Goal: Task Accomplishment & Management: Use online tool/utility

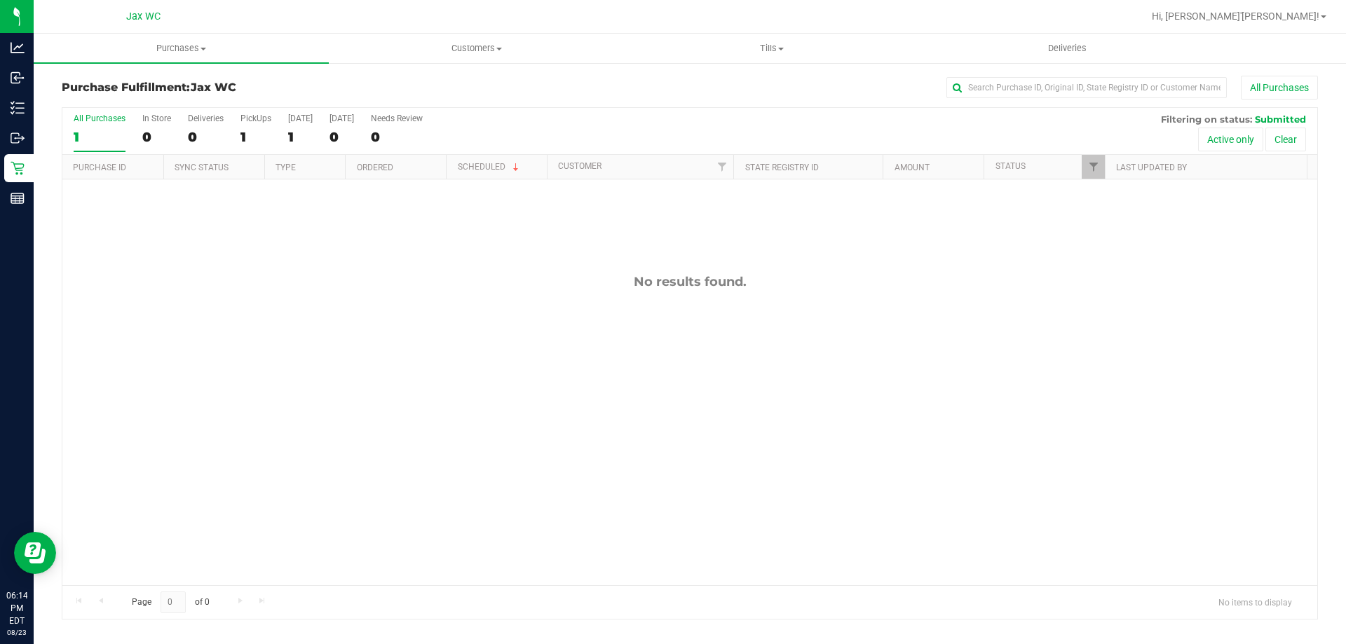
click at [1305, 6] on div "Hi, [PERSON_NAME]'[PERSON_NAME]!" at bounding box center [1239, 16] width 186 height 25
click at [1300, 15] on span "Hi, [PERSON_NAME]'[PERSON_NAME]!" at bounding box center [1236, 16] width 168 height 11
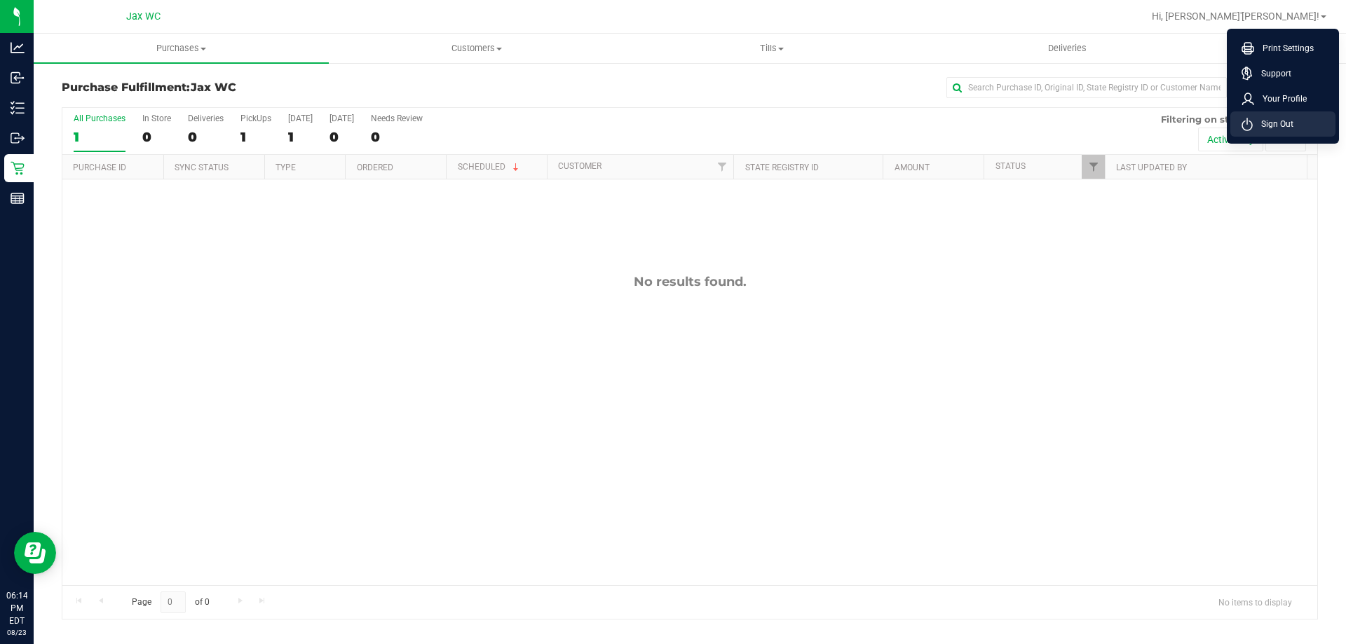
click at [1276, 133] on li "Sign Out" at bounding box center [1282, 123] width 105 height 25
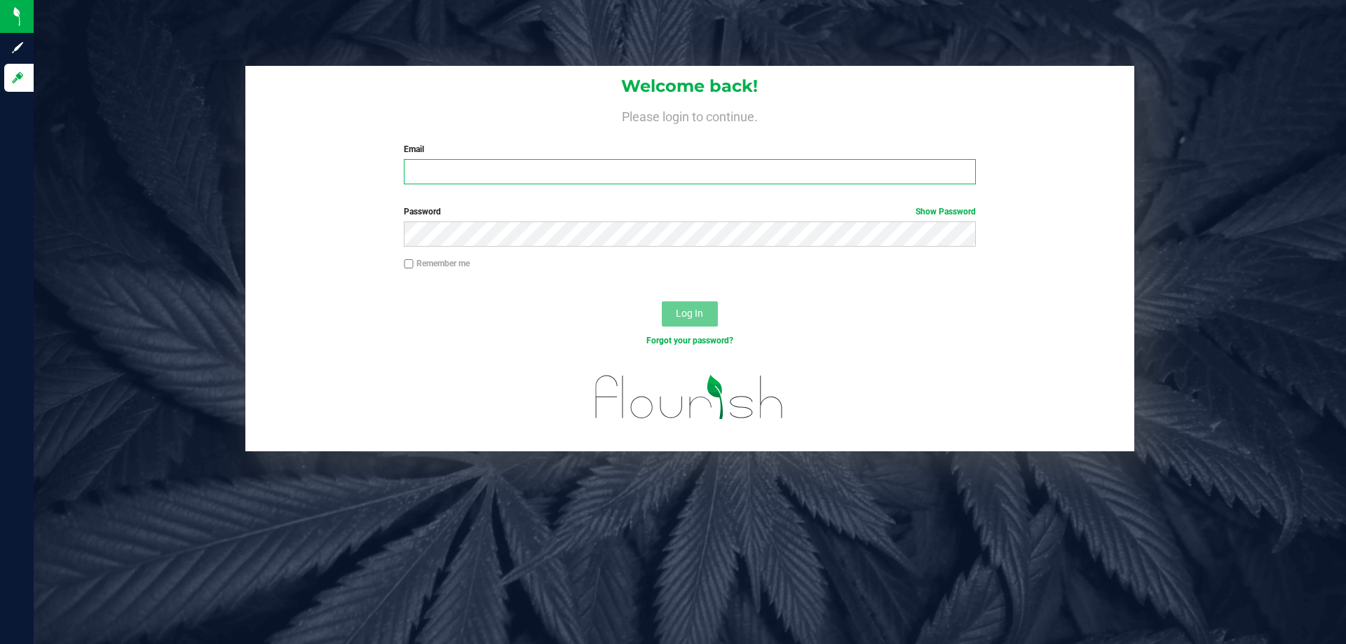
click at [470, 179] on input "Email" at bounding box center [689, 171] width 571 height 25
type input "[PERSON_NAME][EMAIL_ADDRESS][DOMAIN_NAME]"
click at [662, 301] on button "Log In" at bounding box center [690, 313] width 56 height 25
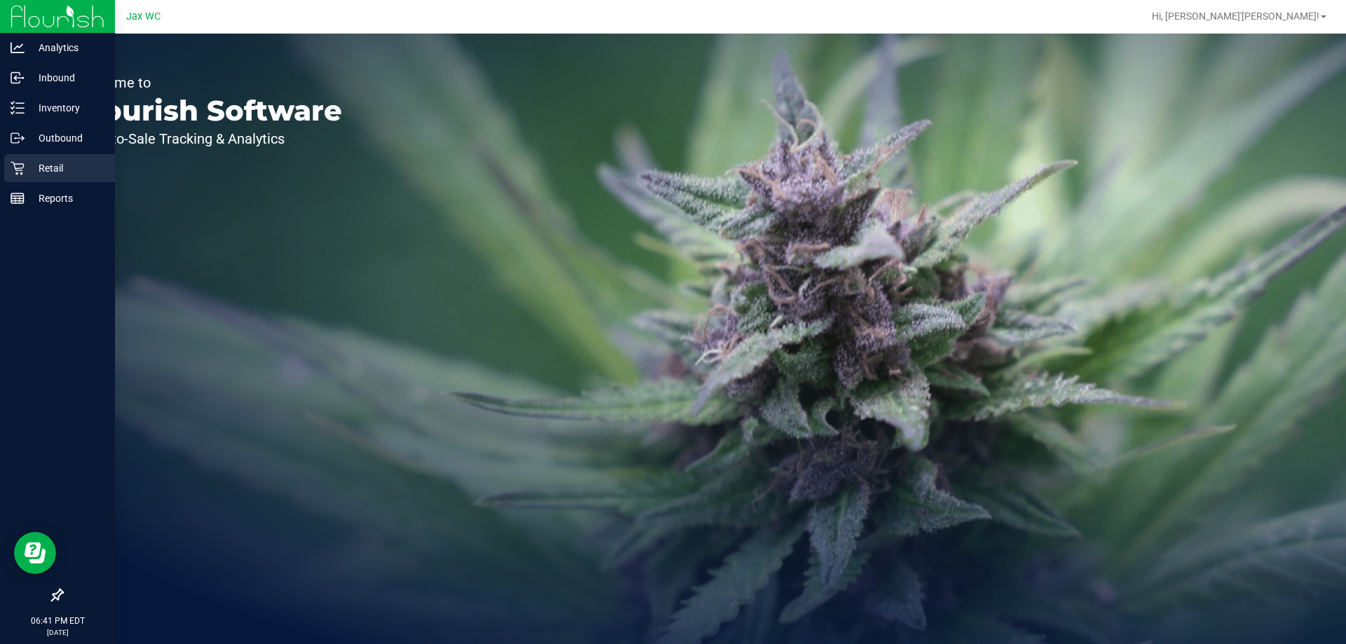
click at [49, 170] on p "Retail" at bounding box center [67, 168] width 84 height 17
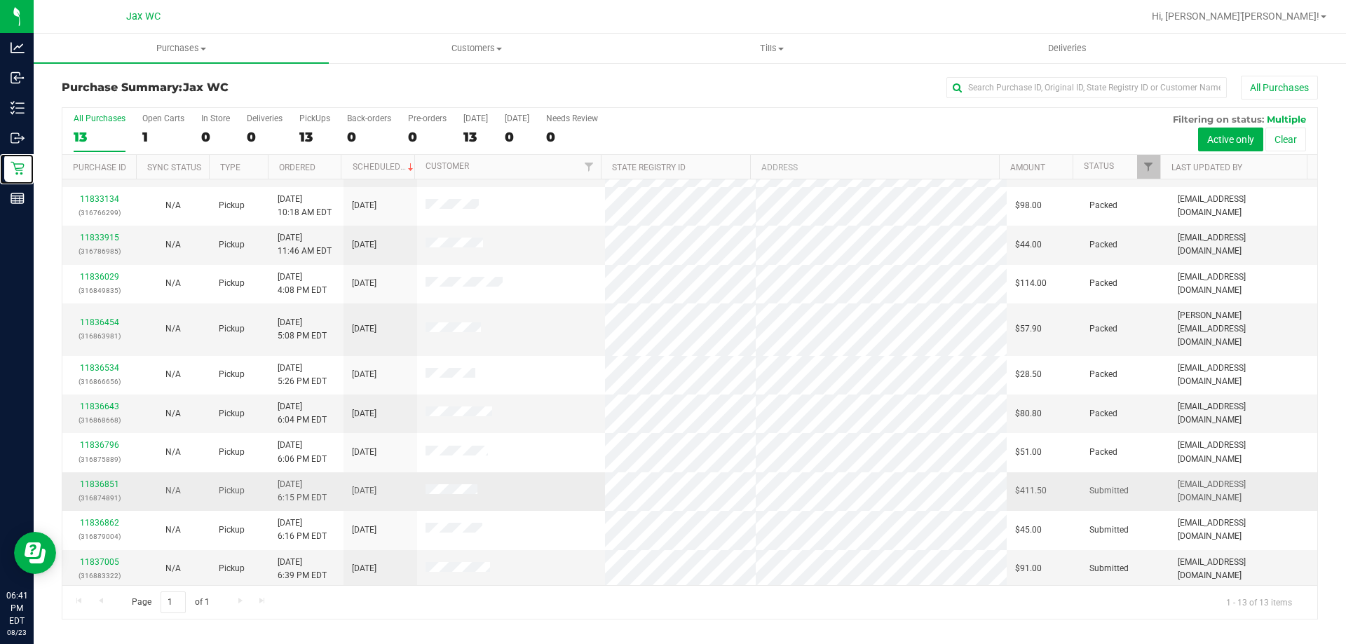
scroll to position [98, 0]
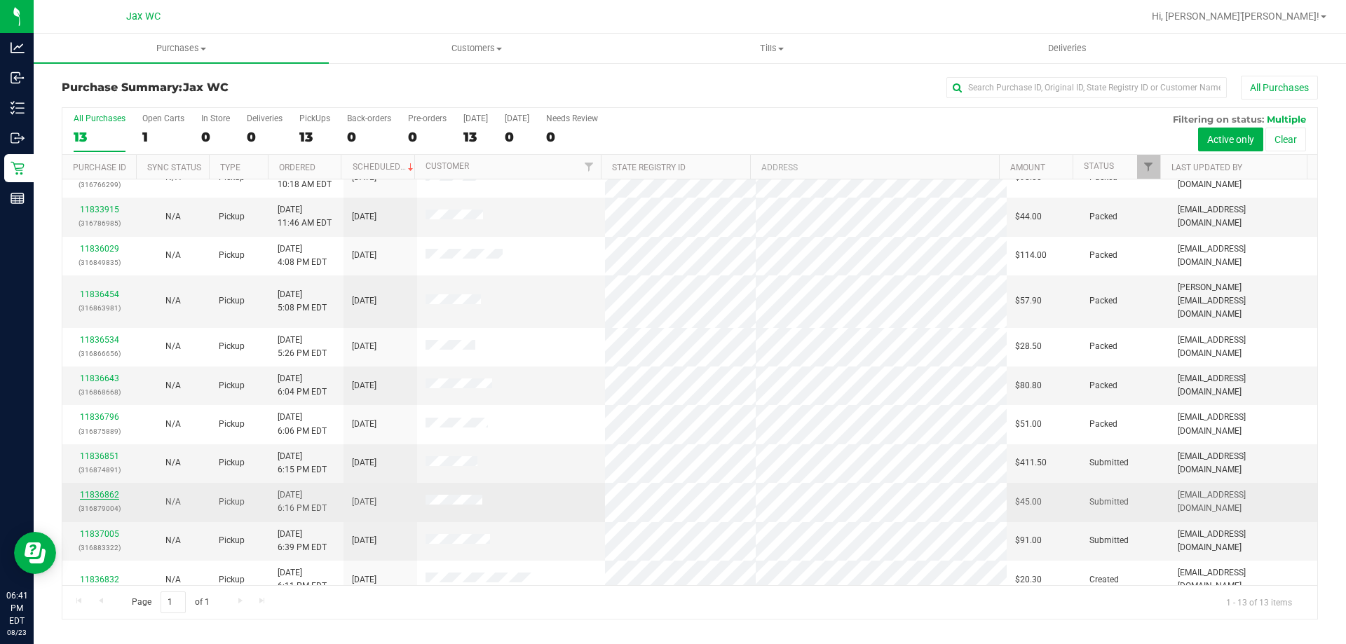
click at [95, 490] on link "11836862" at bounding box center [99, 495] width 39 height 10
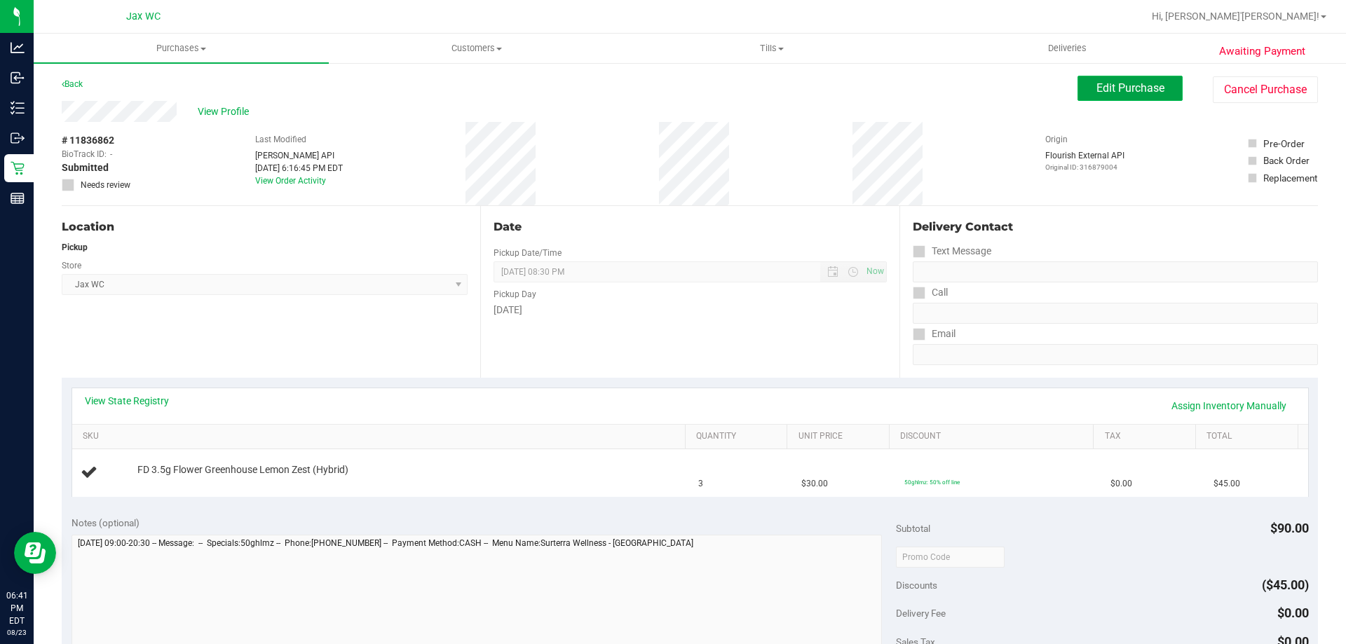
click at [1112, 93] on span "Edit Purchase" at bounding box center [1130, 87] width 68 height 13
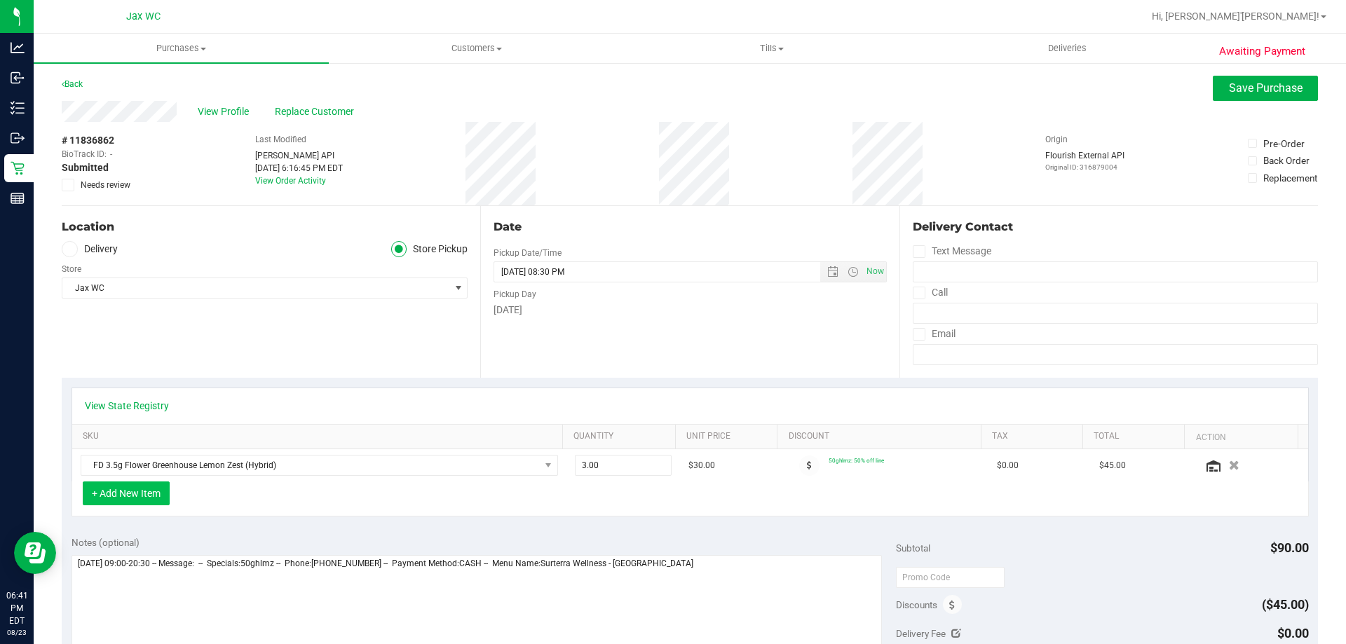
click at [133, 501] on button "+ Add New Item" at bounding box center [126, 494] width 87 height 24
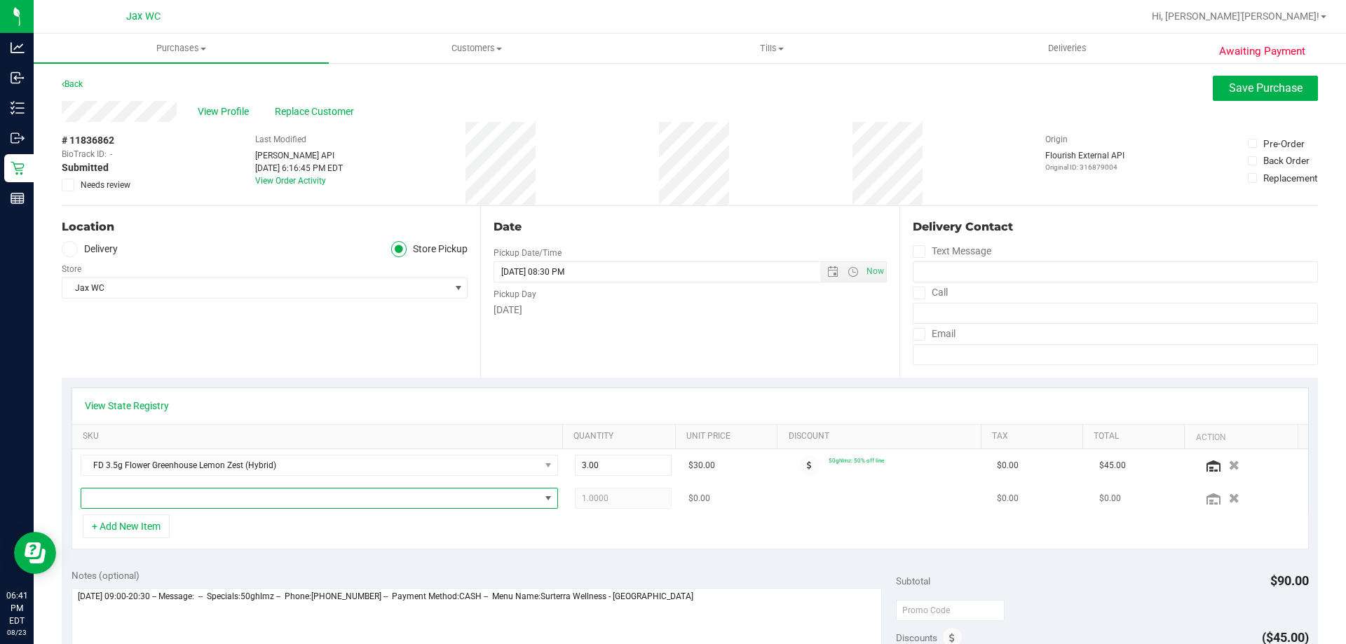
click at [159, 500] on span "NO DATA FOUND" at bounding box center [310, 499] width 458 height 20
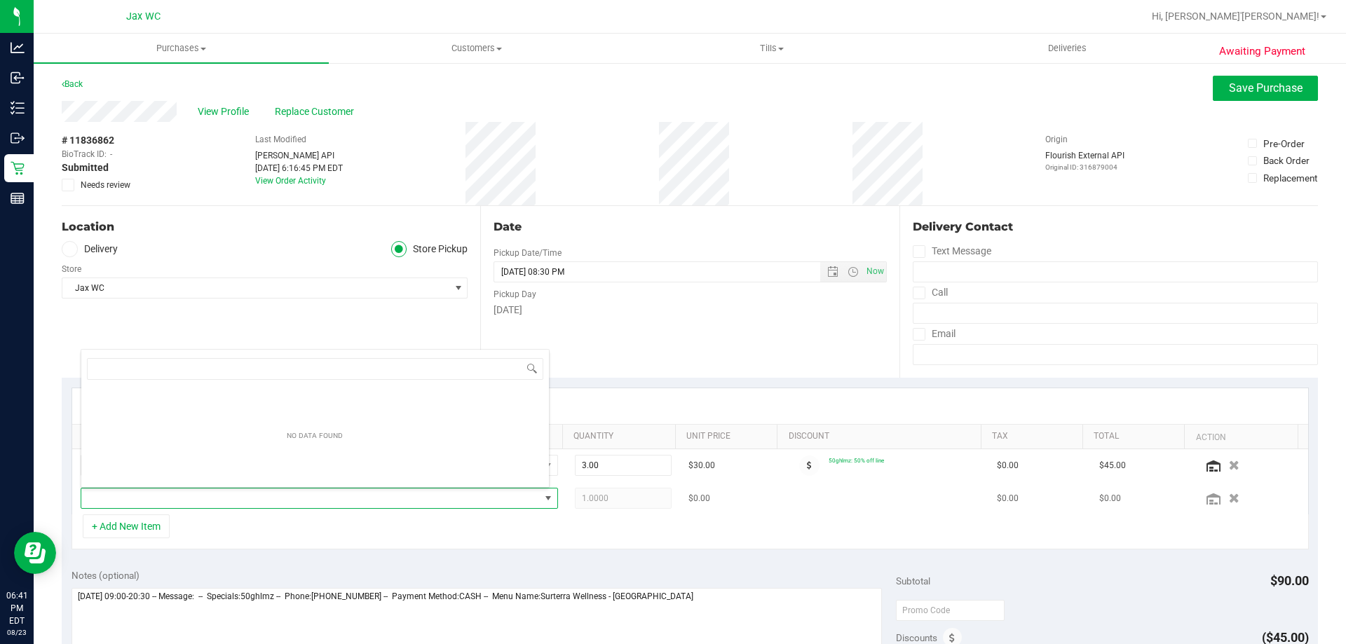
scroll to position [21, 465]
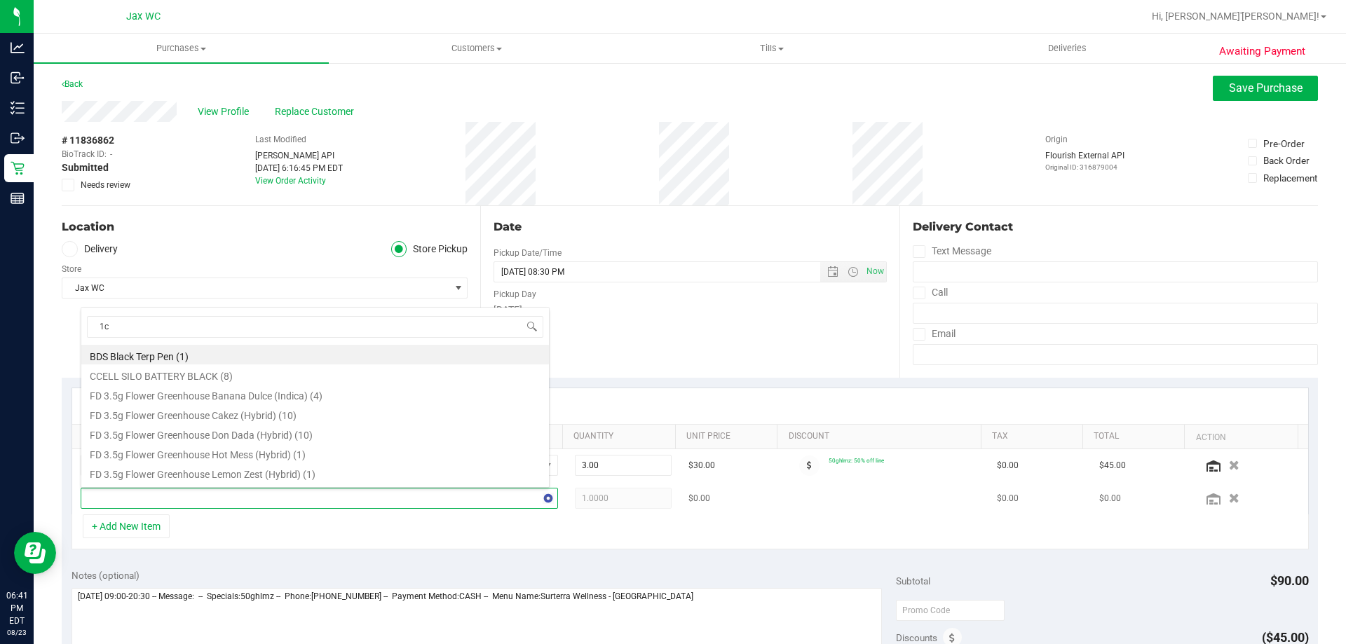
type input "1ct"
click at [247, 412] on li "FT 0.5g Pre-Roll Grape Essence (Hybrid) 1ct (17)" at bounding box center [315, 414] width 468 height 20
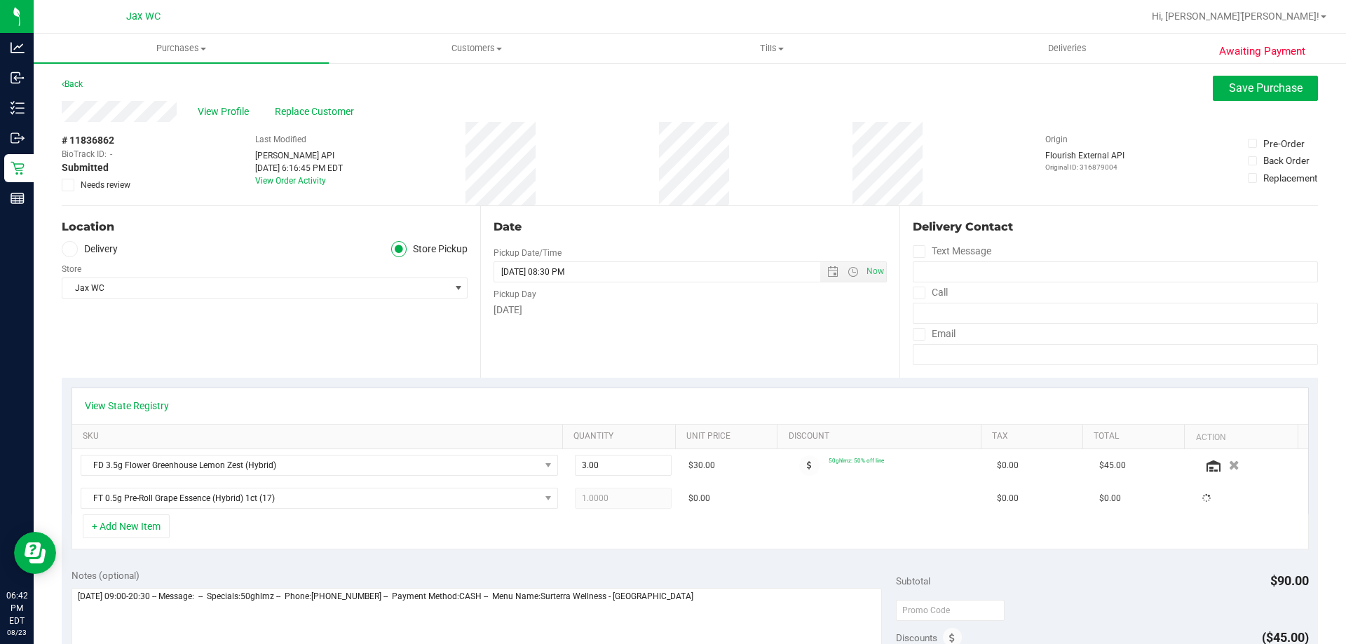
drag, startPoint x: 290, startPoint y: 531, endPoint x: 287, endPoint y: 542, distance: 10.9
click at [290, 533] on div "+ Add New Item" at bounding box center [689, 531] width 1237 height 35
click at [1269, 88] on span "Save Purchase" at bounding box center [1266, 87] width 74 height 13
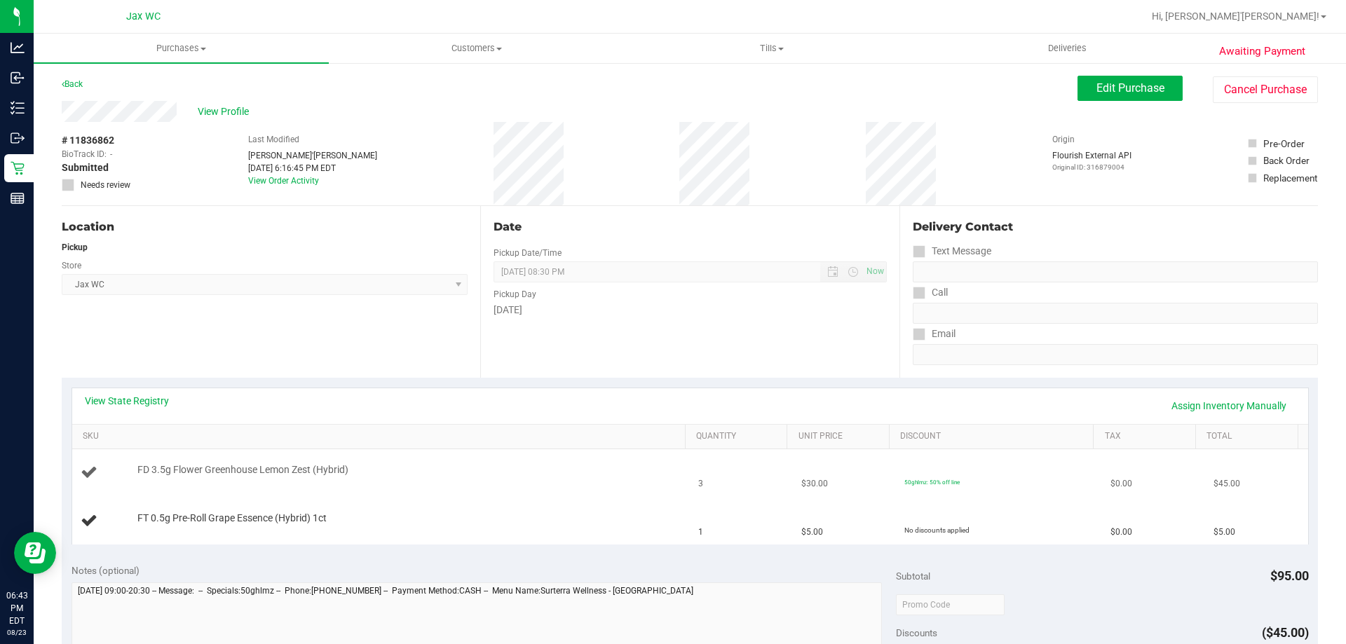
click at [444, 482] on div "FD 3.5g Flower Greenhouse Lemon Zest (Hybrid)" at bounding box center [381, 472] width 601 height 19
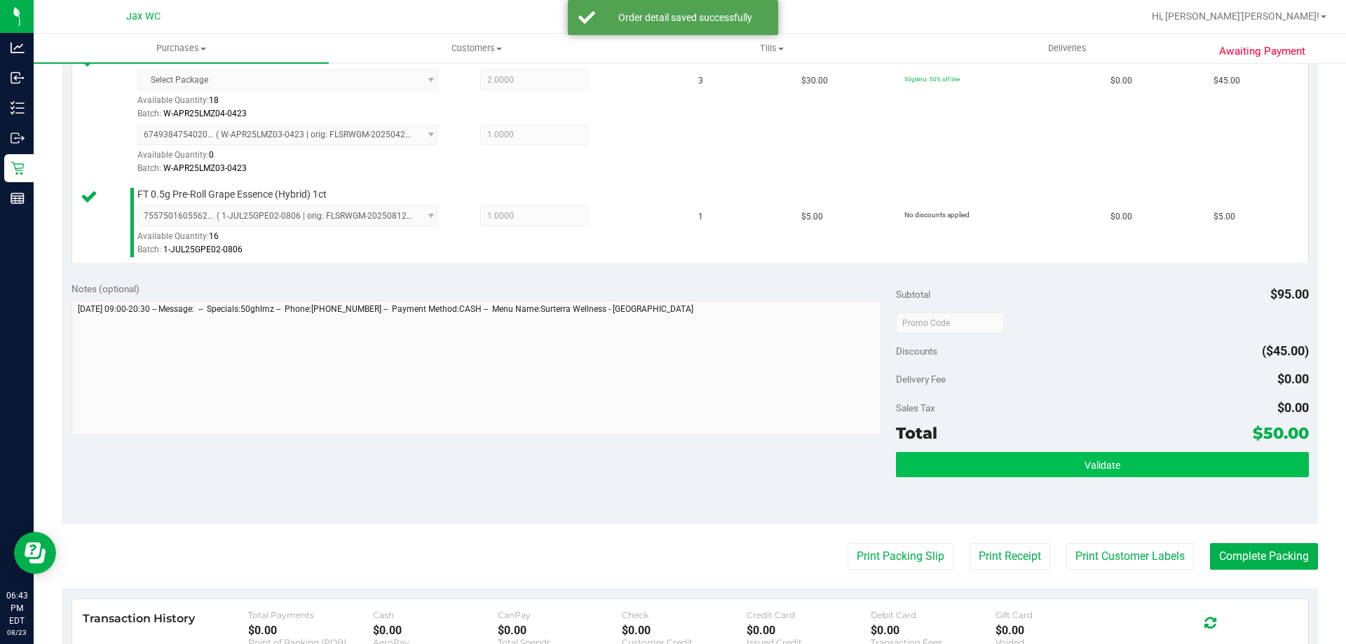
scroll to position [561, 0]
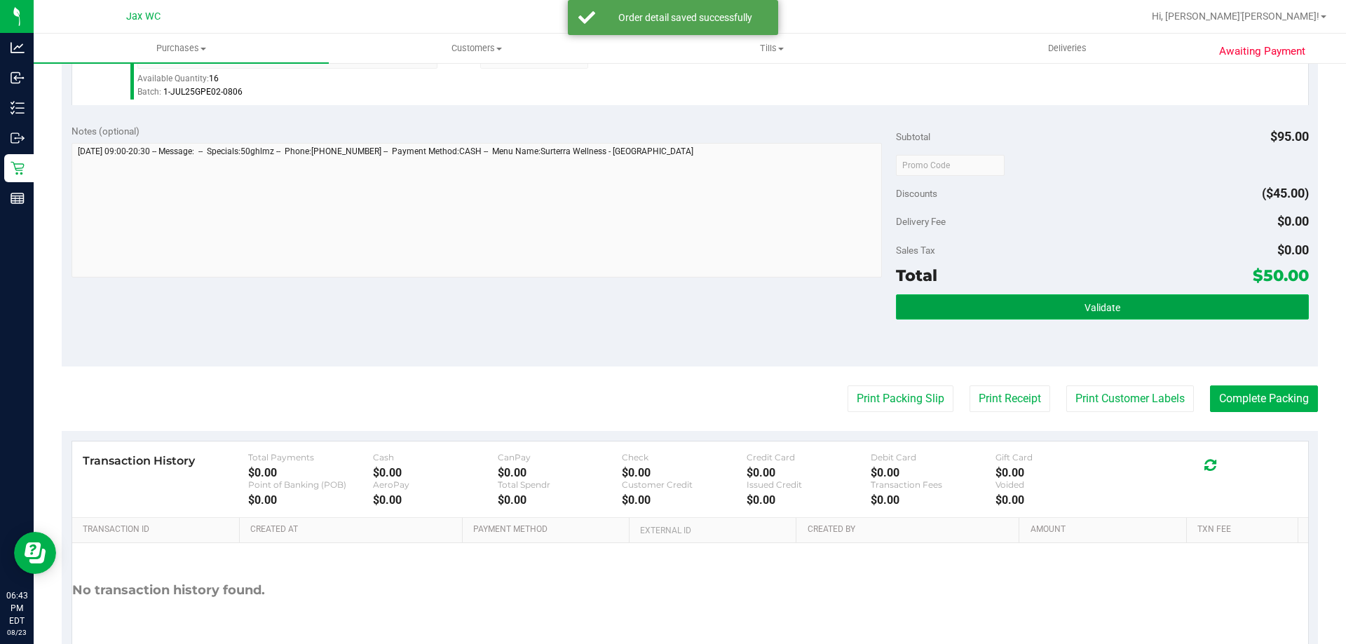
click at [1103, 311] on span "Validate" at bounding box center [1102, 307] width 36 height 11
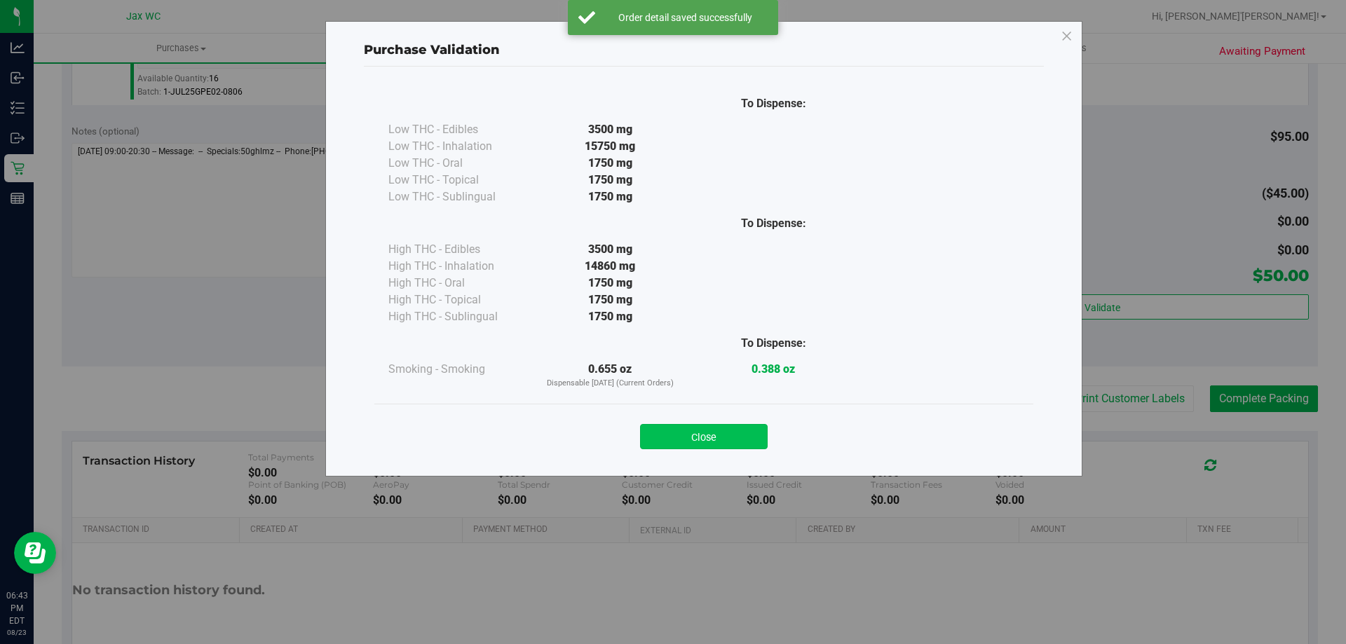
click at [711, 436] on button "Close" at bounding box center [704, 436] width 128 height 25
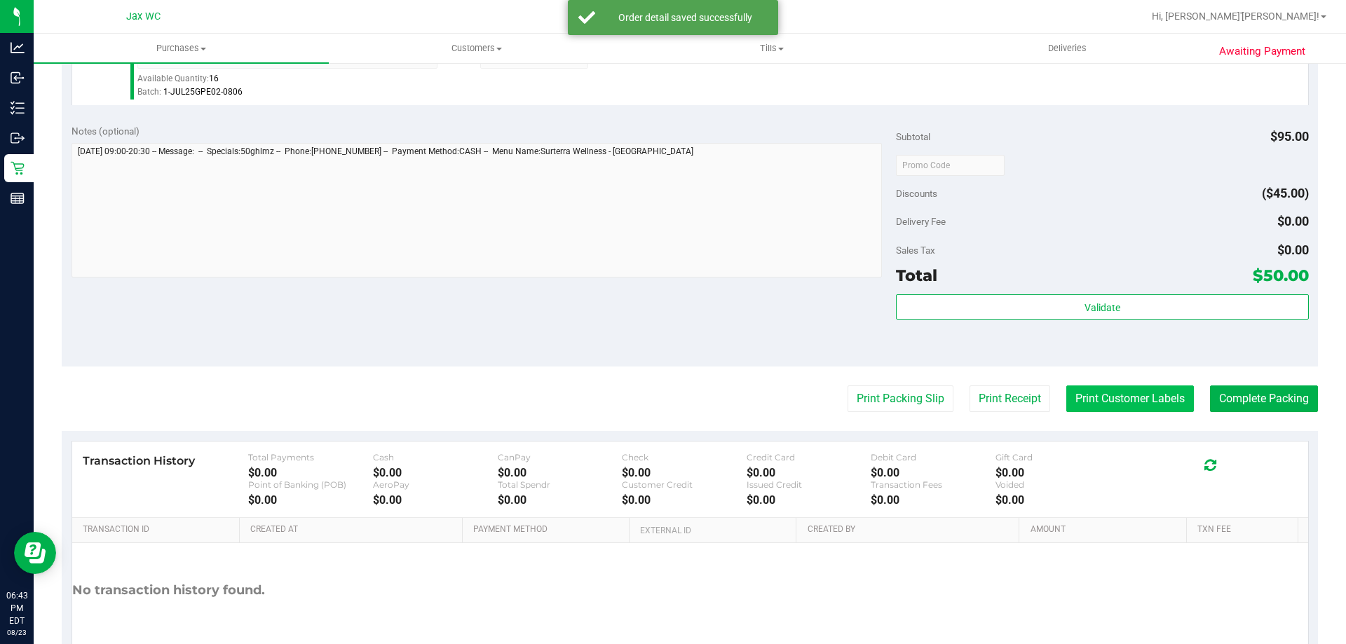
click at [1082, 390] on button "Print Customer Labels" at bounding box center [1130, 399] width 128 height 27
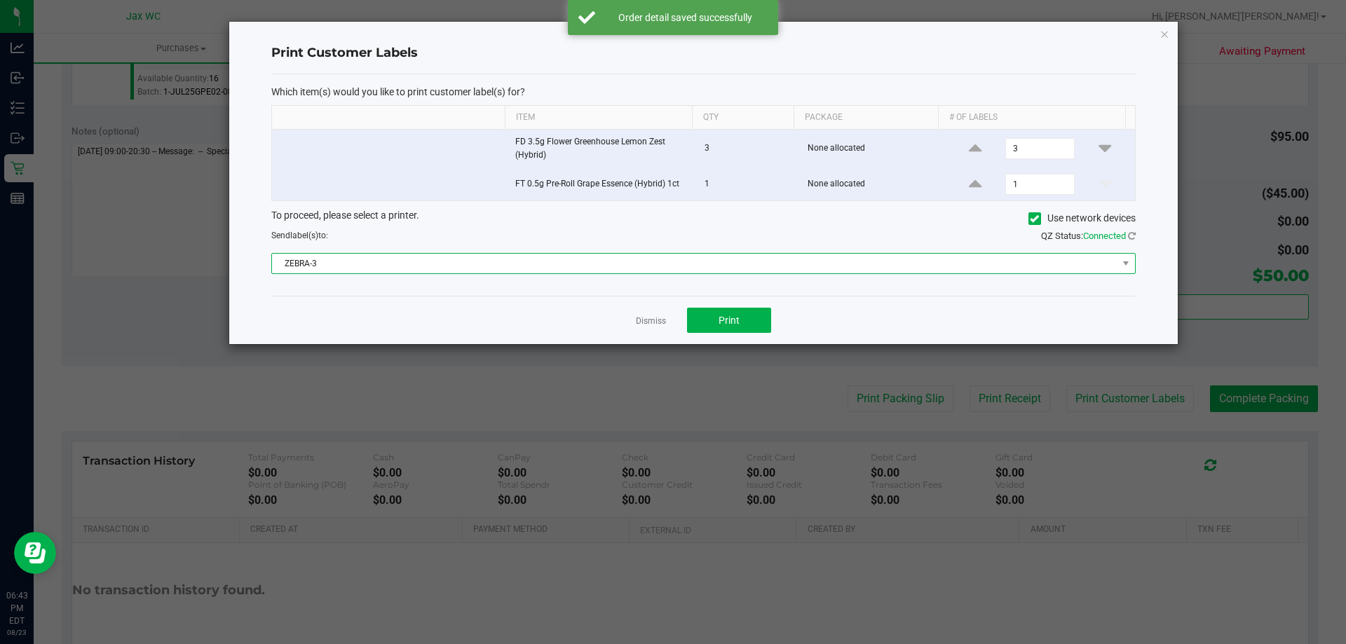
click at [594, 263] on span "ZEBRA-3" at bounding box center [694, 264] width 845 height 20
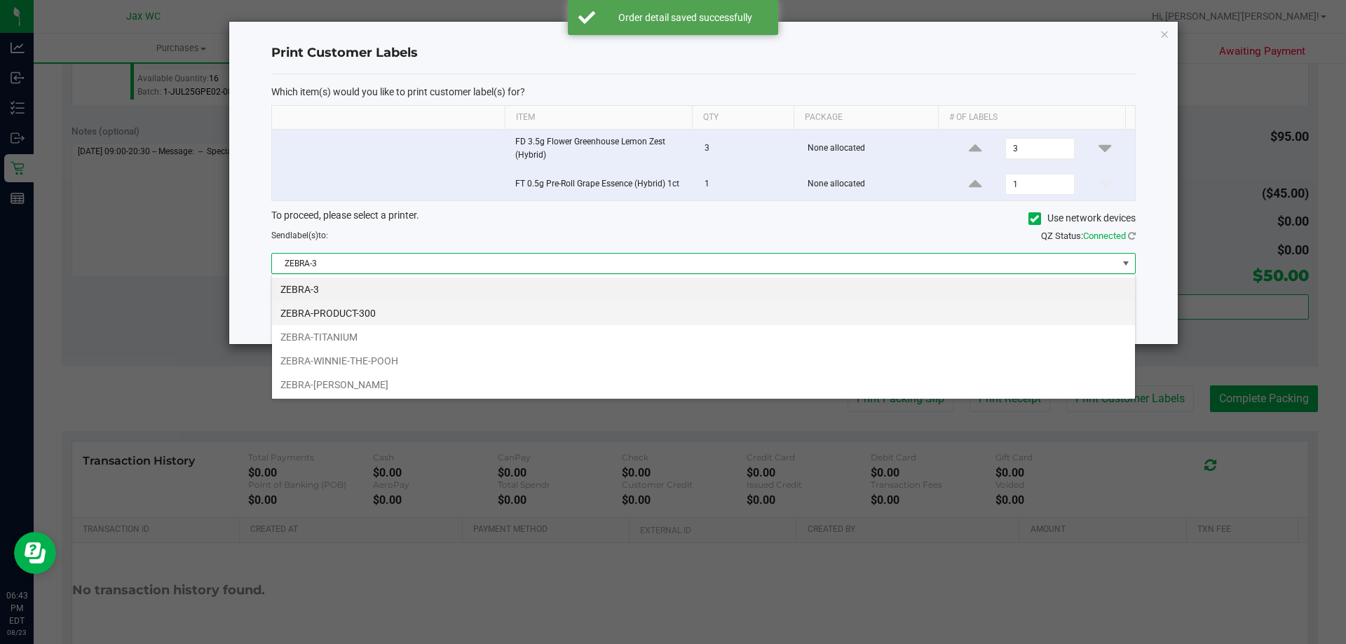
scroll to position [21, 864]
drag, startPoint x: 407, startPoint y: 330, endPoint x: 660, endPoint y: 311, distance: 253.0
click at [408, 330] on li "ZEBRA-TITANIUM" at bounding box center [703, 337] width 863 height 24
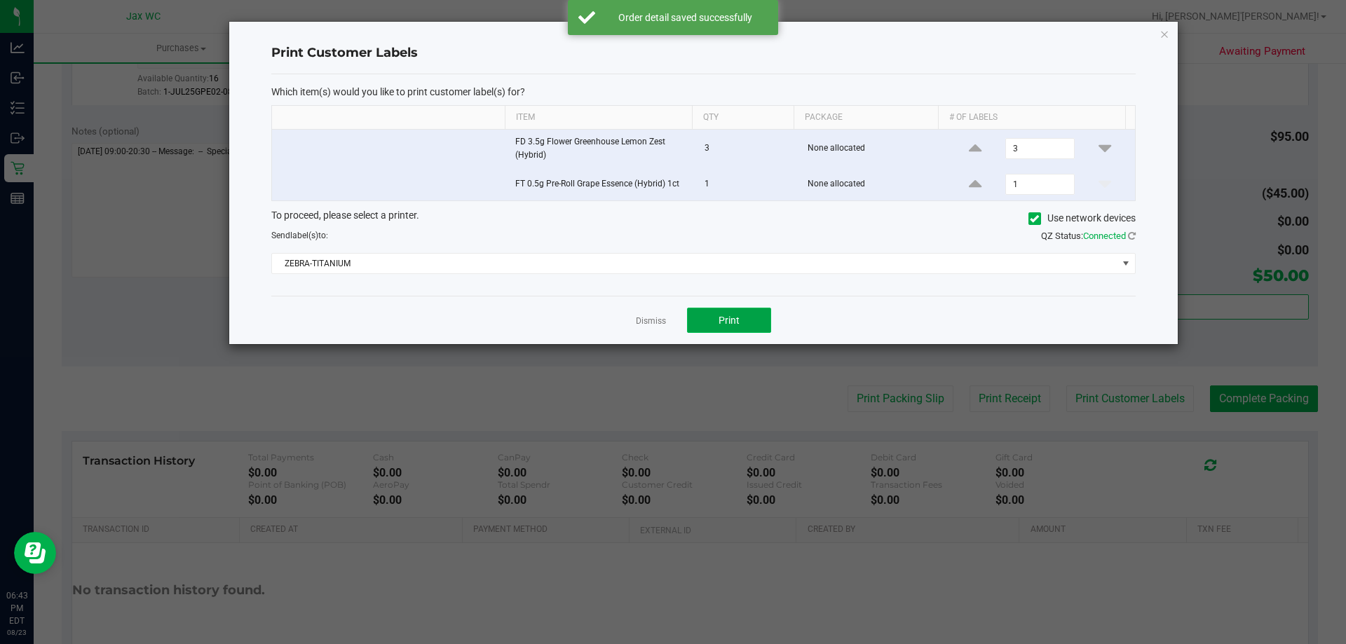
click at [711, 315] on button "Print" at bounding box center [729, 320] width 84 height 25
click at [653, 322] on link "Dismiss" at bounding box center [651, 321] width 30 height 12
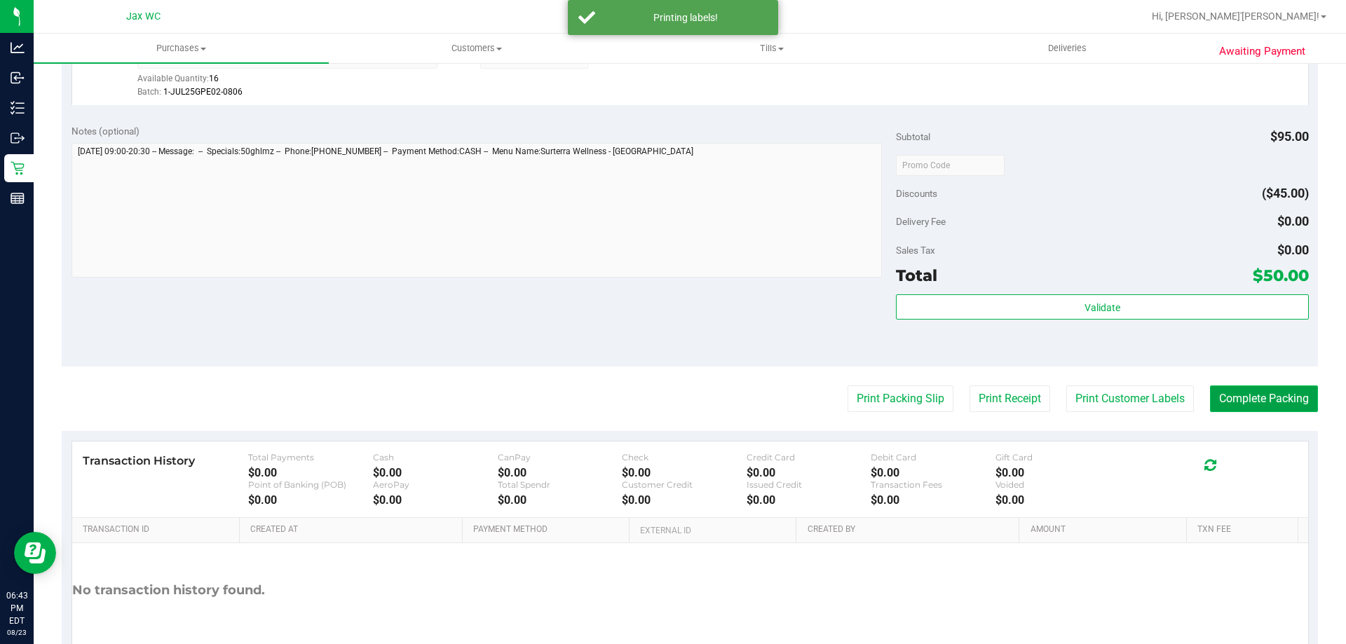
click at [1228, 405] on button "Complete Packing" at bounding box center [1264, 399] width 108 height 27
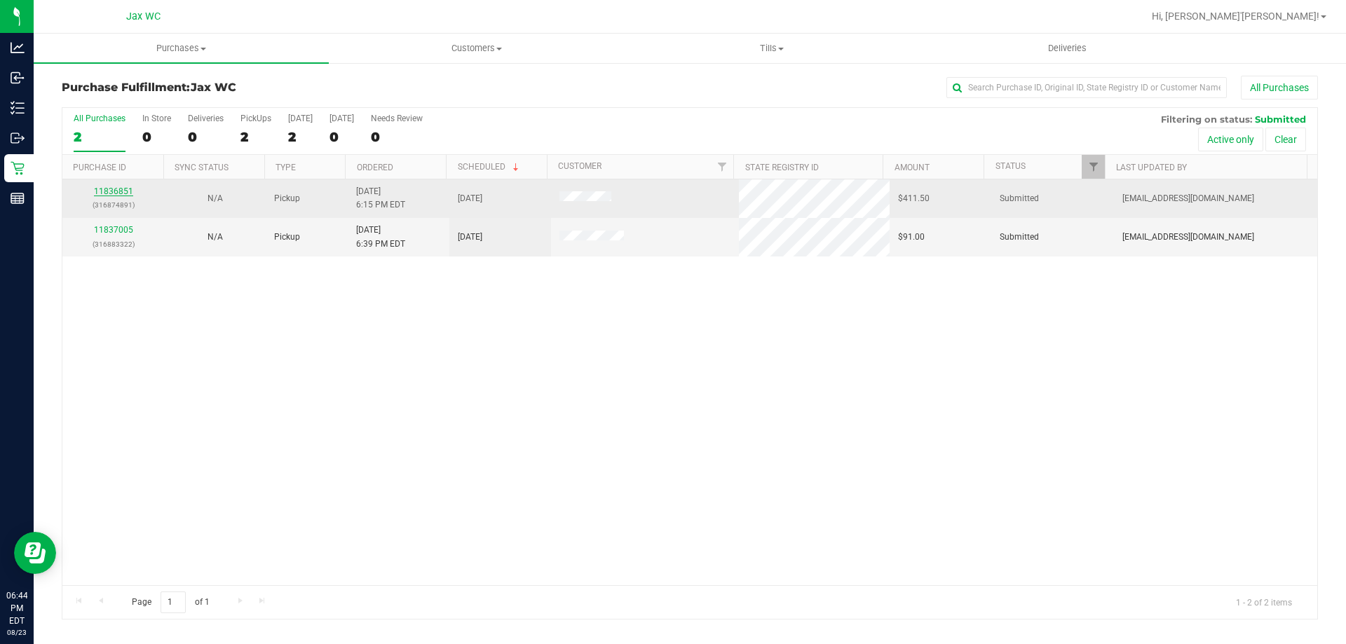
click at [121, 191] on link "11836851" at bounding box center [113, 191] width 39 height 10
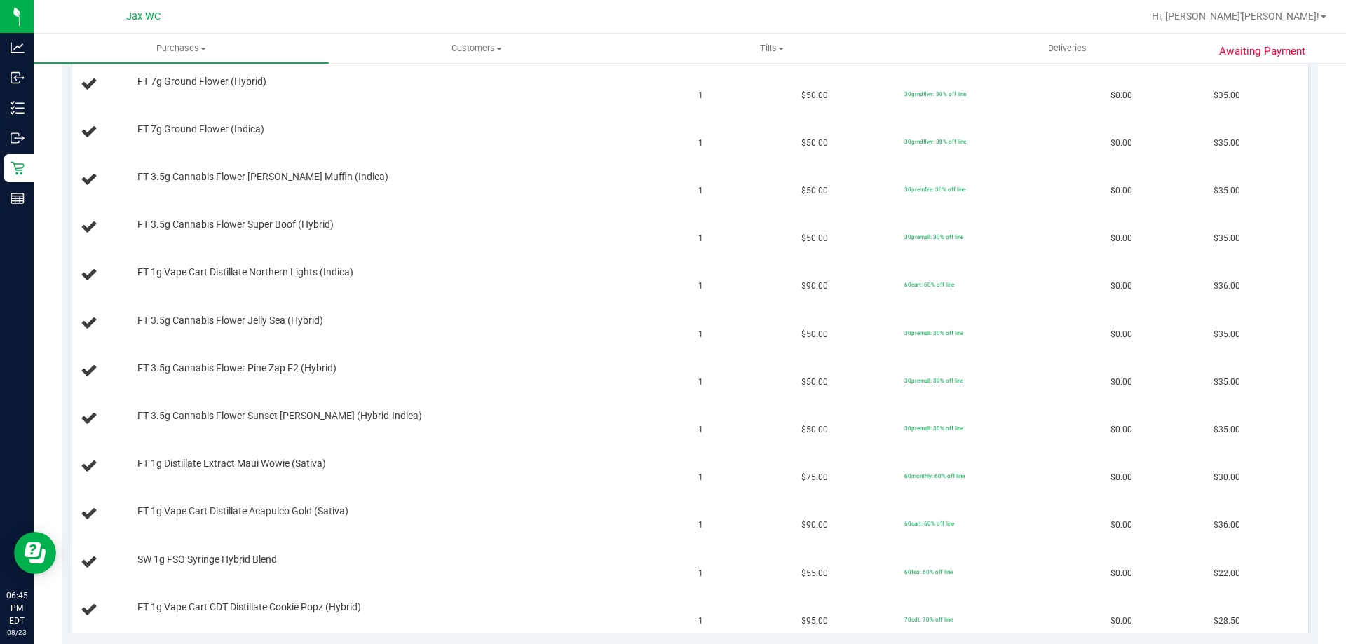
scroll to position [210, 0]
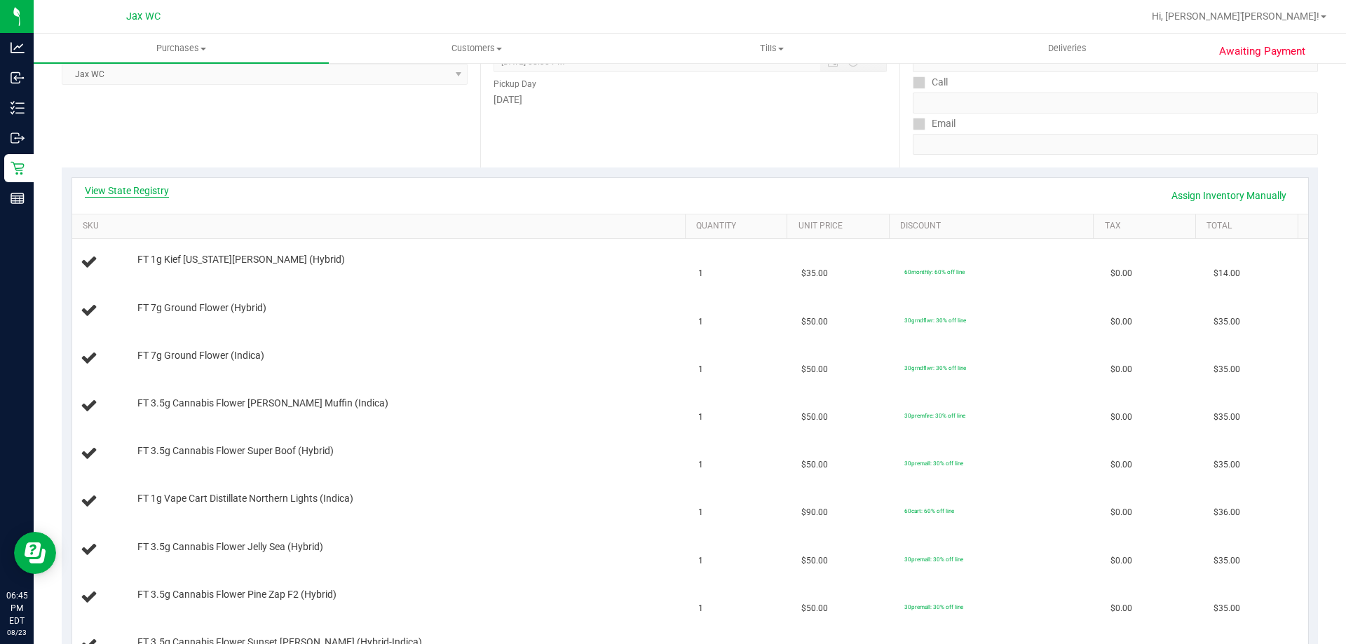
click at [130, 186] on link "View State Registry" at bounding box center [127, 191] width 84 height 14
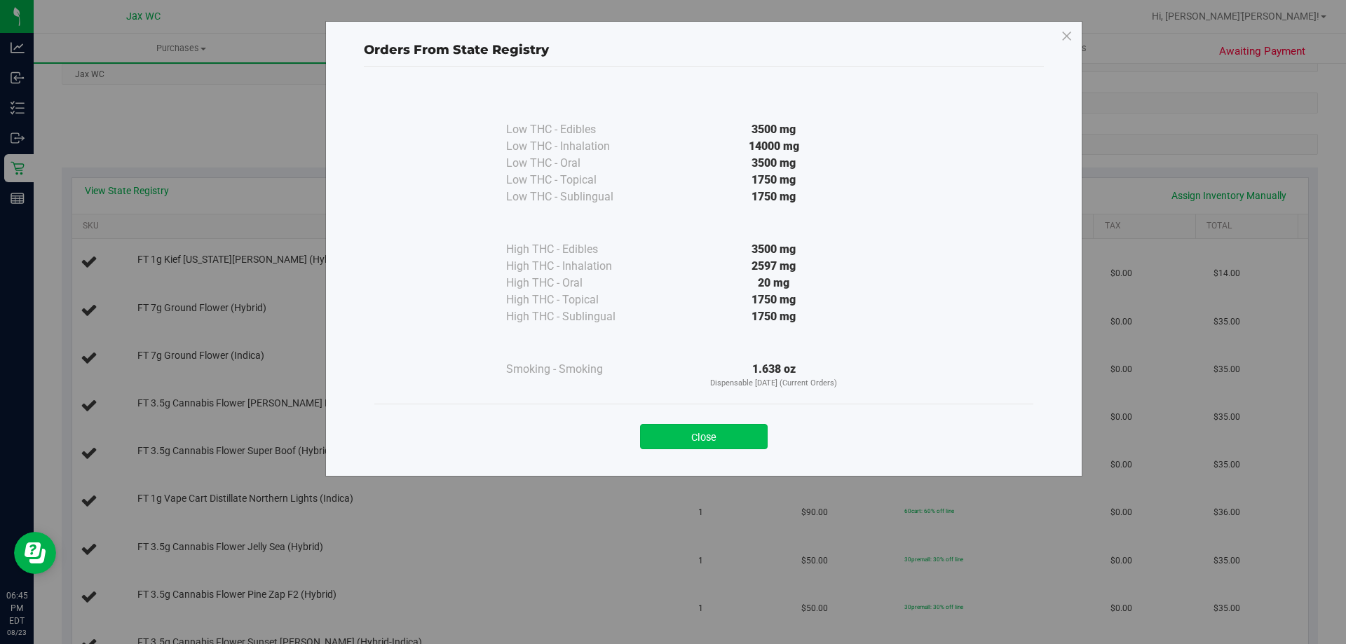
click at [716, 439] on button "Close" at bounding box center [704, 436] width 128 height 25
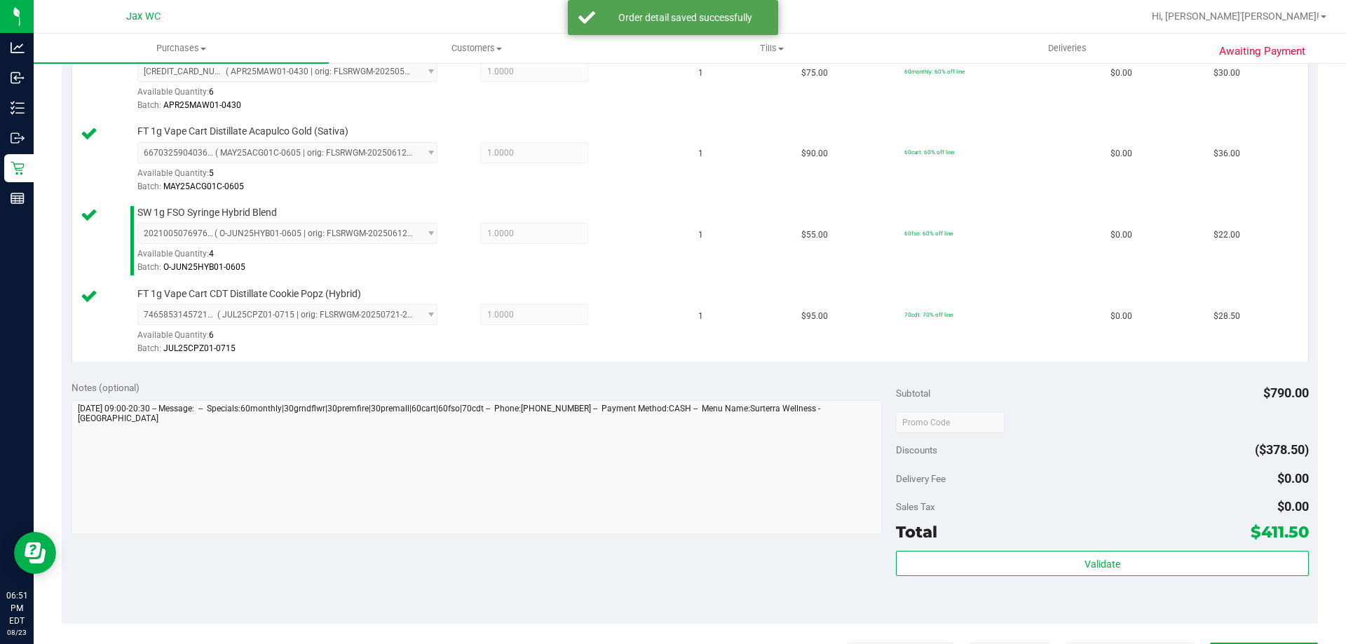
scroll to position [1192, 0]
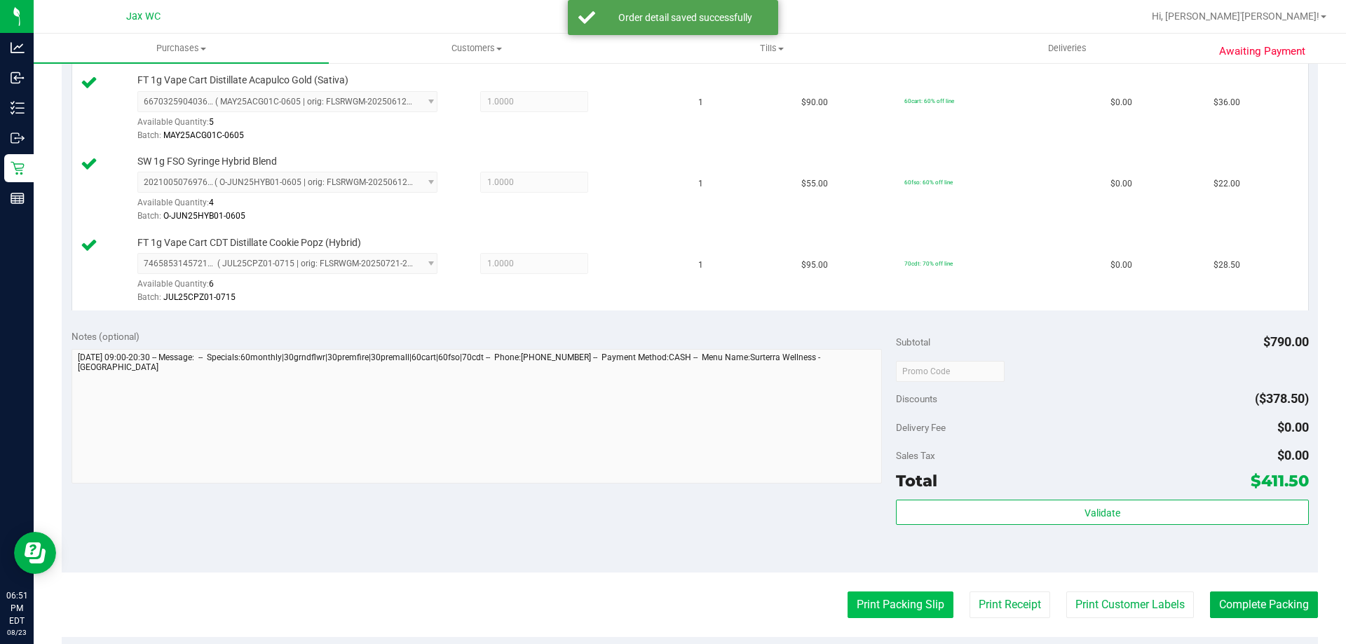
click at [888, 599] on button "Print Packing Slip" at bounding box center [900, 605] width 106 height 27
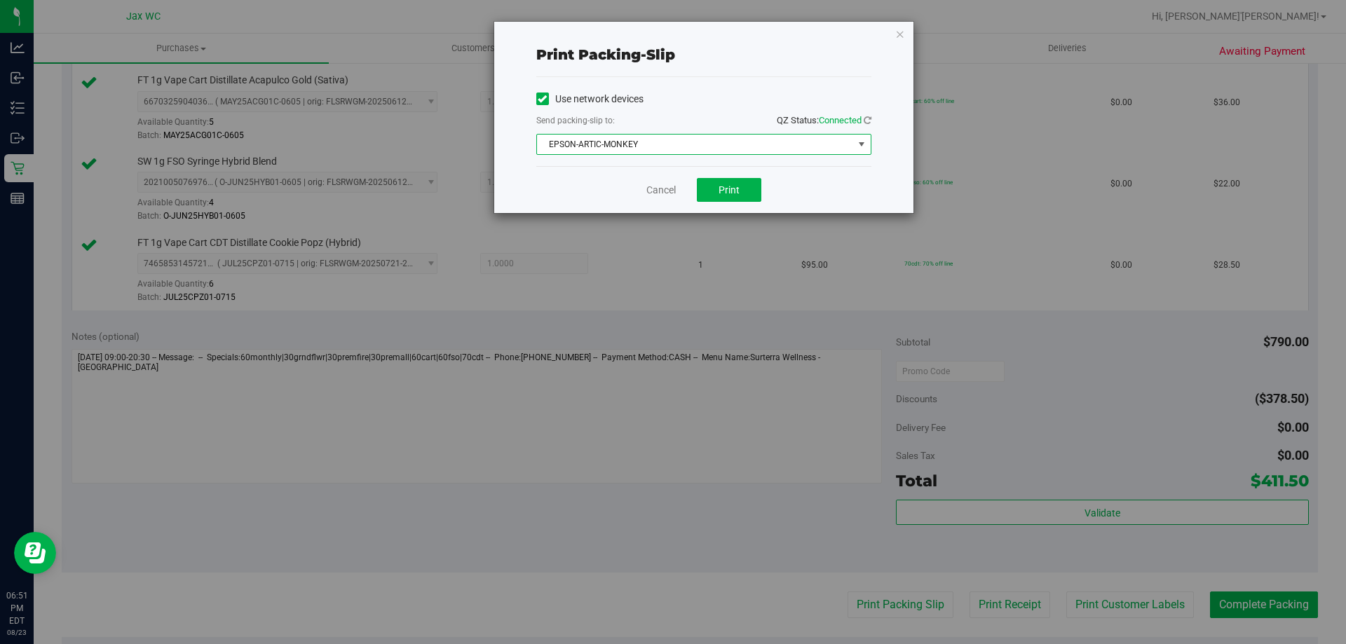
click at [685, 151] on span "EPSON-ARTIC-MONKEY" at bounding box center [695, 145] width 316 height 20
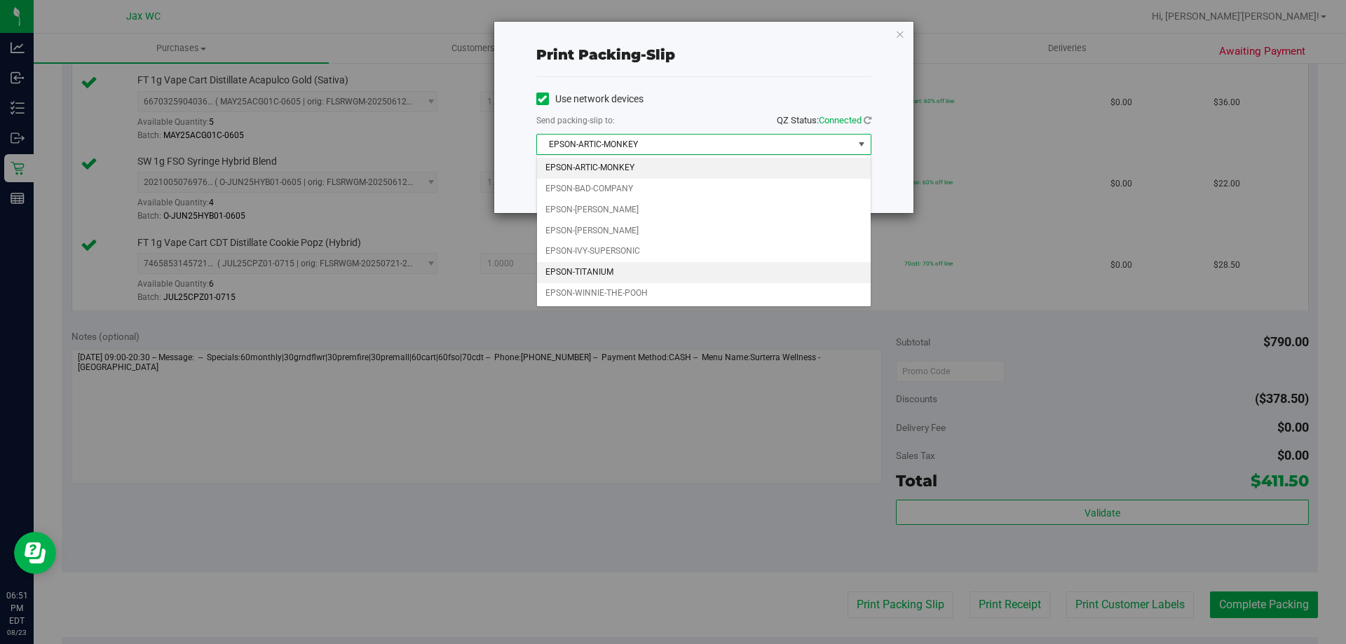
click at [639, 272] on li "EPSON-TITANIUM" at bounding box center [704, 272] width 334 height 21
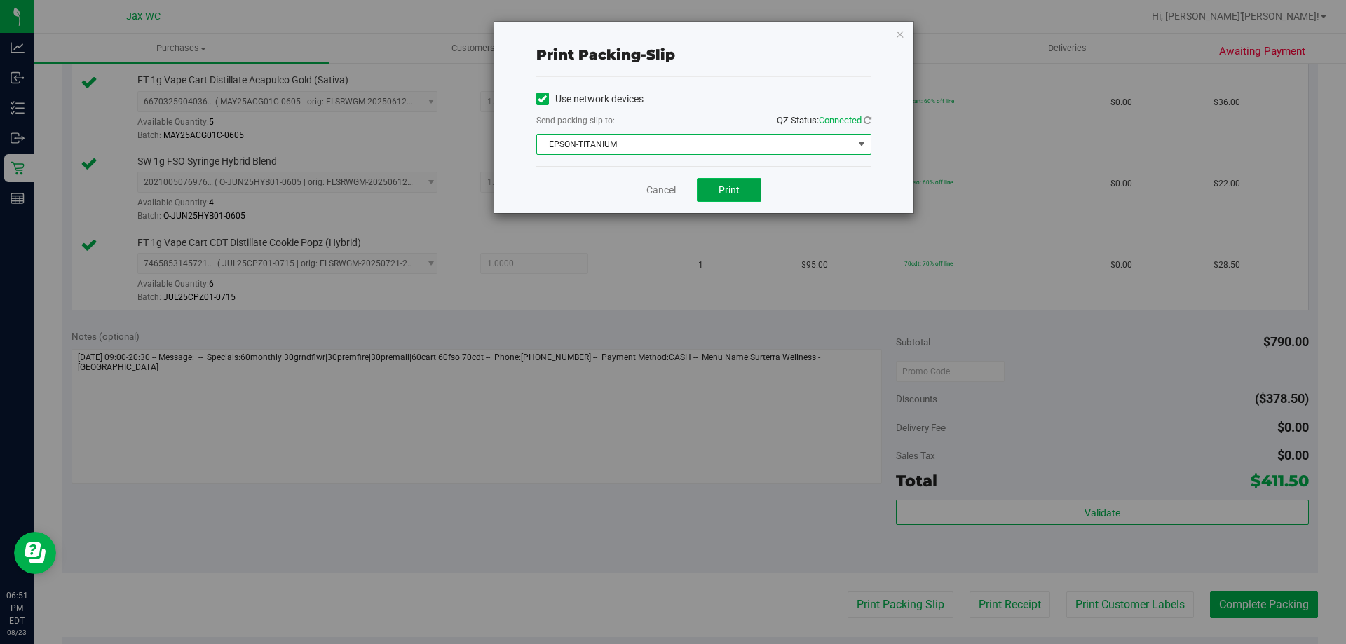
click at [717, 192] on button "Print" at bounding box center [729, 190] width 64 height 24
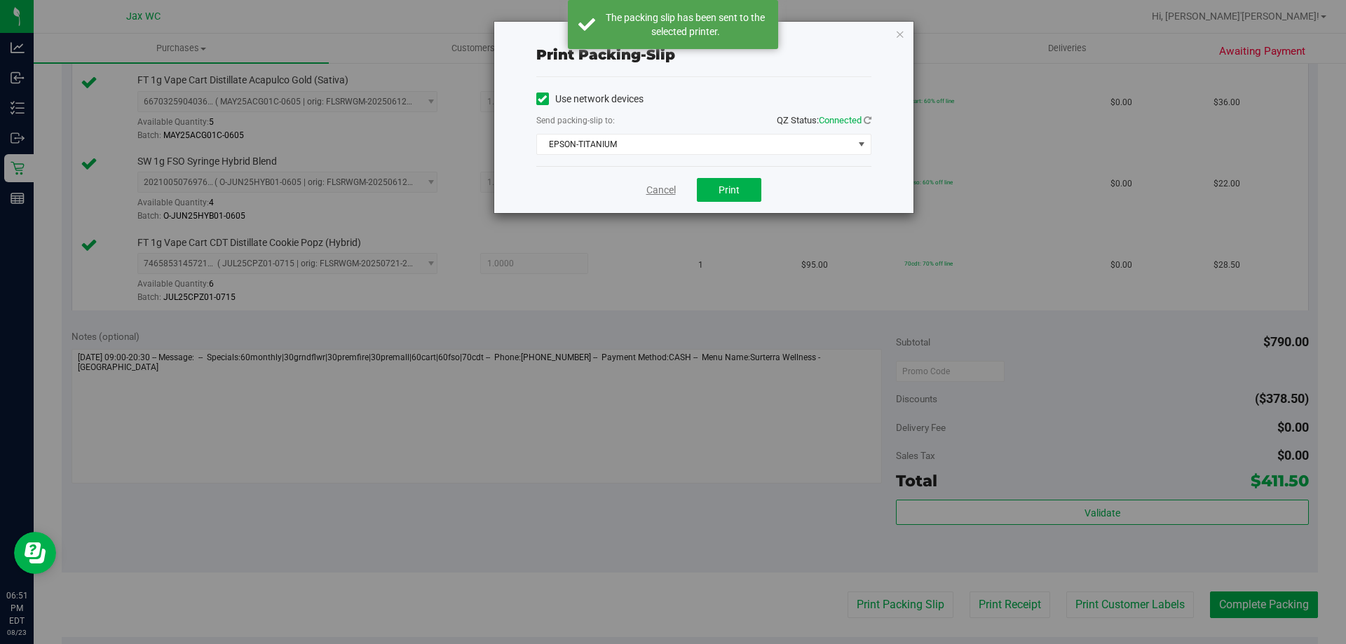
click at [651, 184] on link "Cancel" at bounding box center [660, 190] width 29 height 15
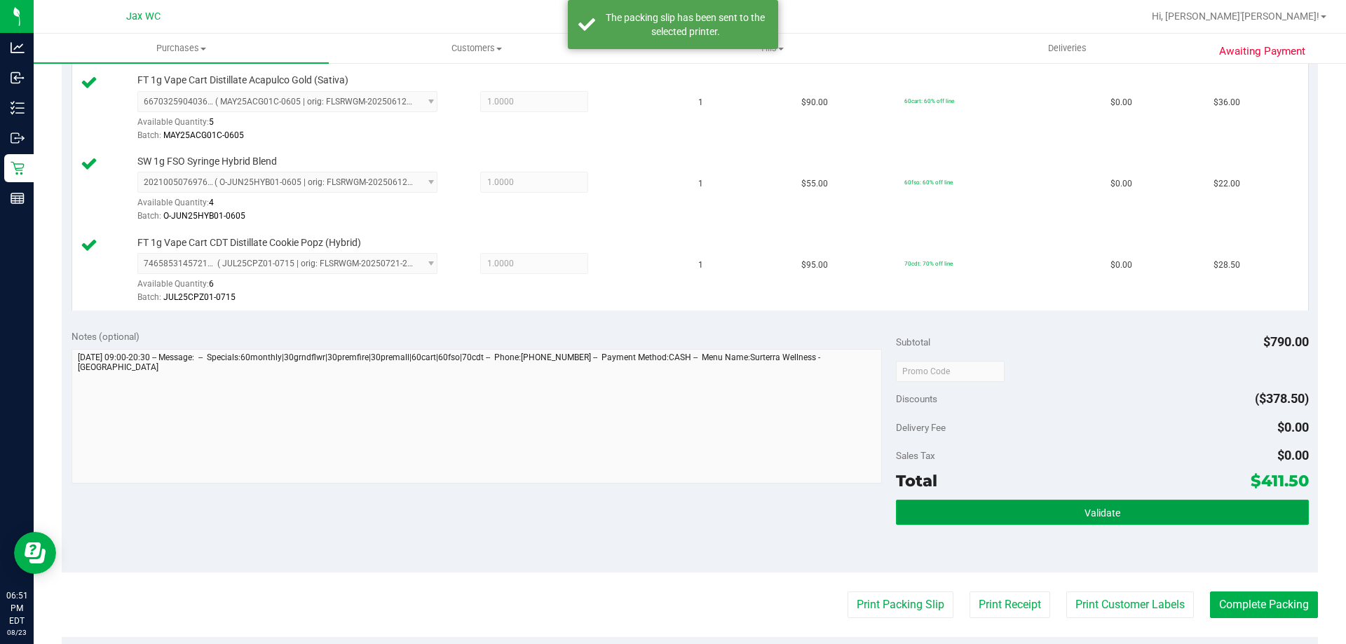
click at [1033, 503] on button "Validate" at bounding box center [1102, 512] width 412 height 25
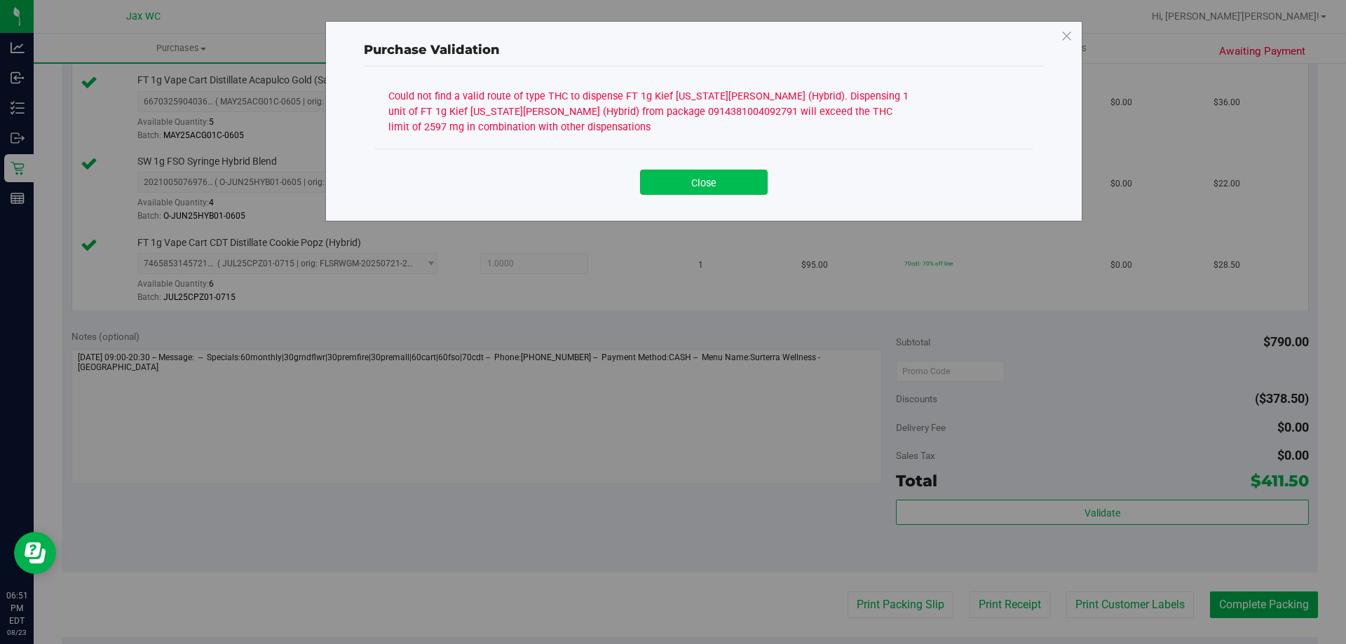
click at [707, 177] on button "Close" at bounding box center [704, 182] width 128 height 25
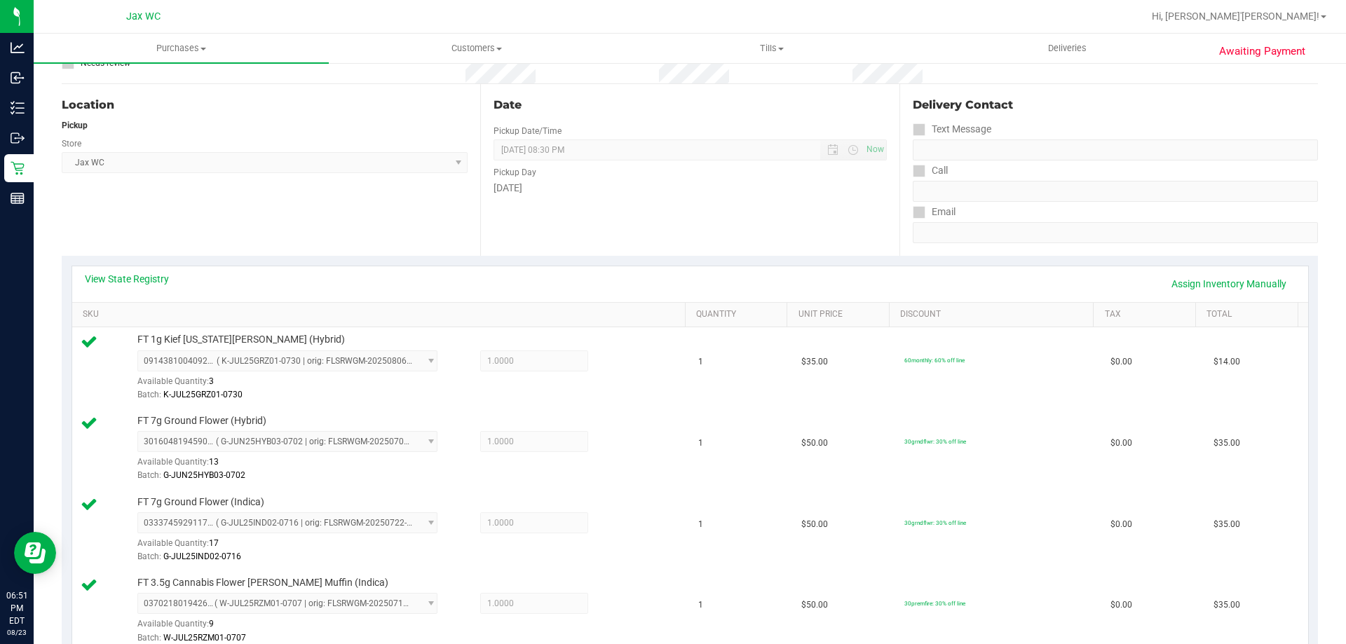
scroll to position [70, 0]
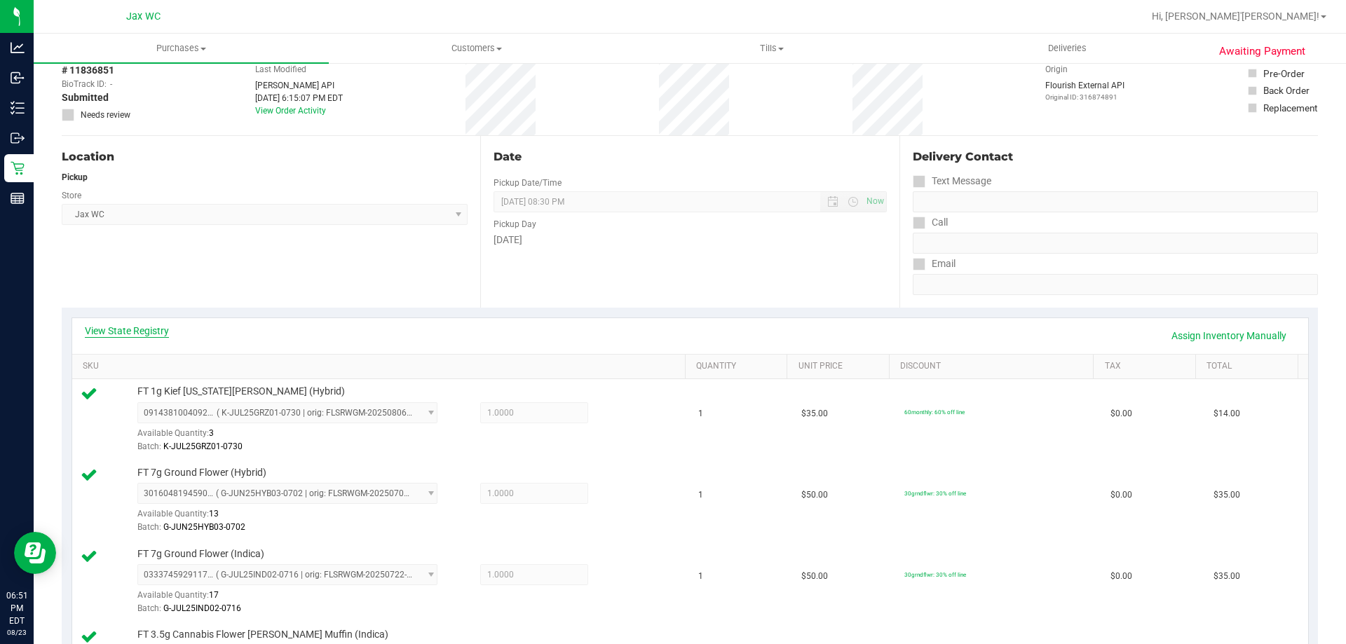
click at [143, 331] on link "View State Registry" at bounding box center [127, 331] width 84 height 14
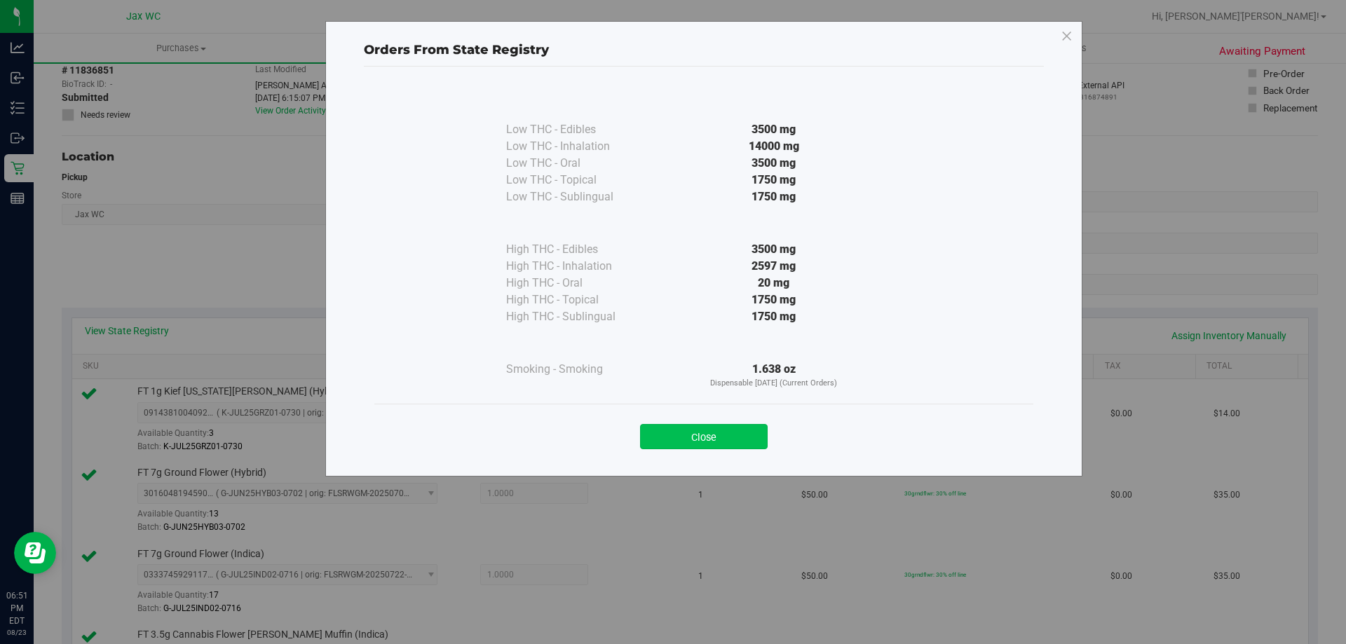
click at [702, 439] on button "Close" at bounding box center [704, 436] width 128 height 25
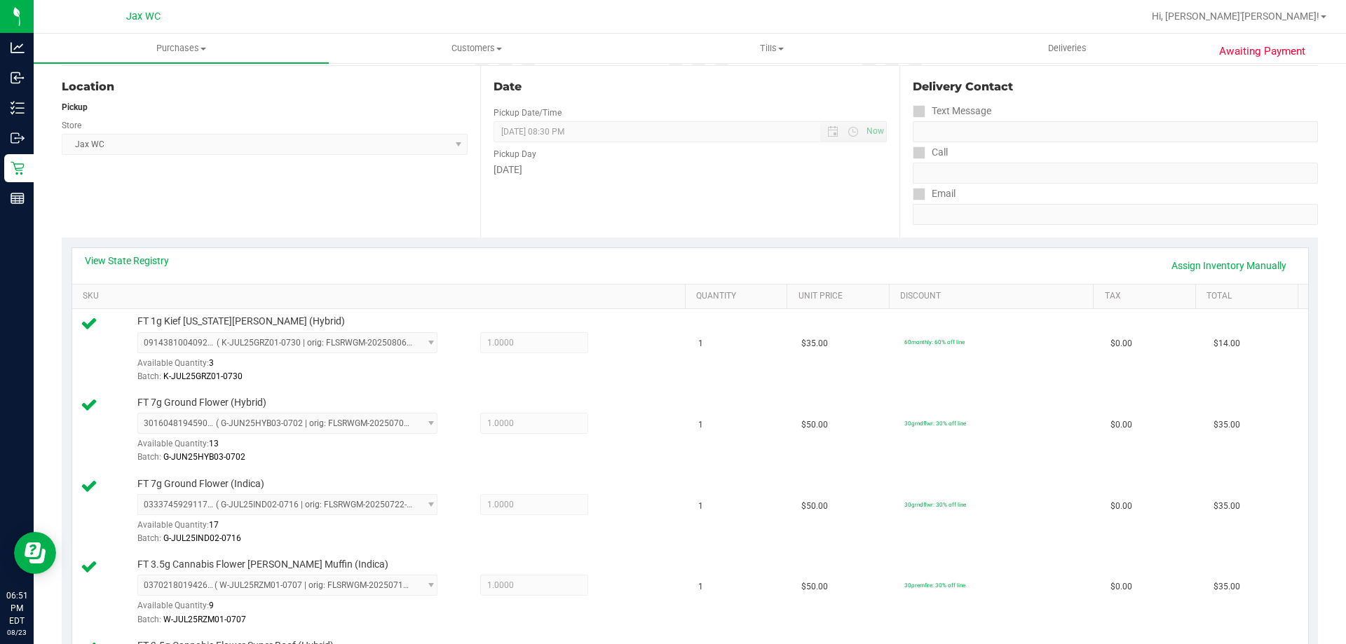
scroll to position [0, 0]
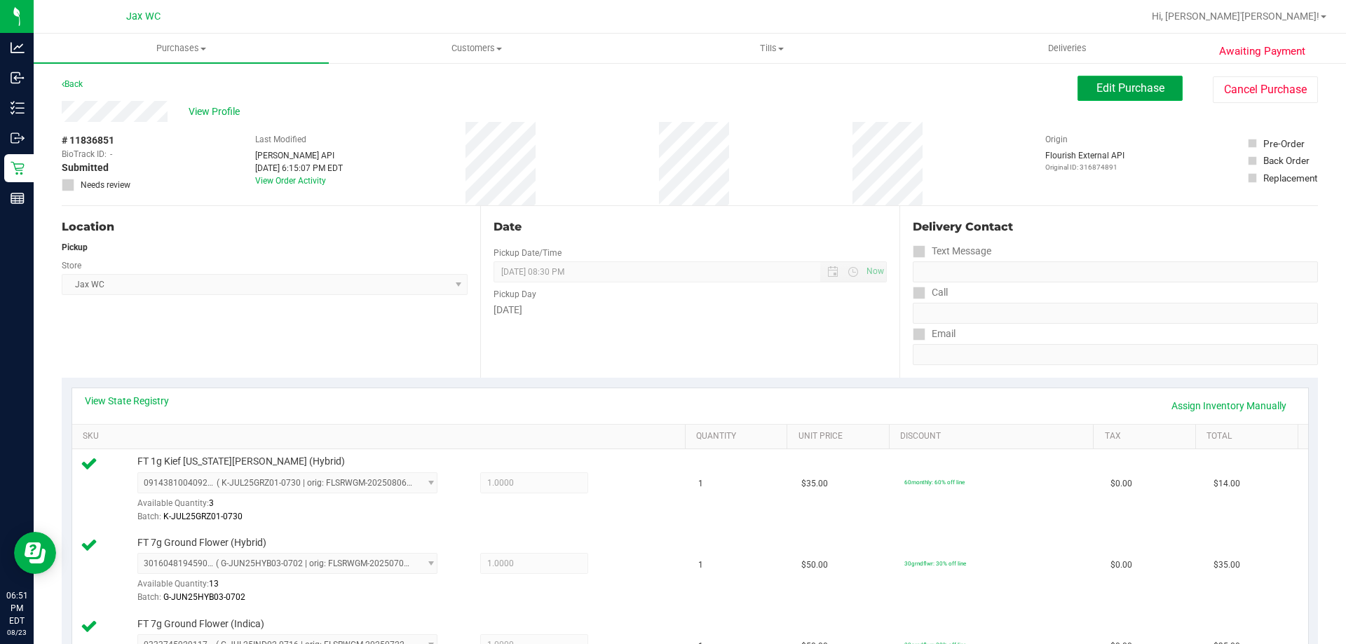
click at [1121, 95] on button "Edit Purchase" at bounding box center [1129, 88] width 105 height 25
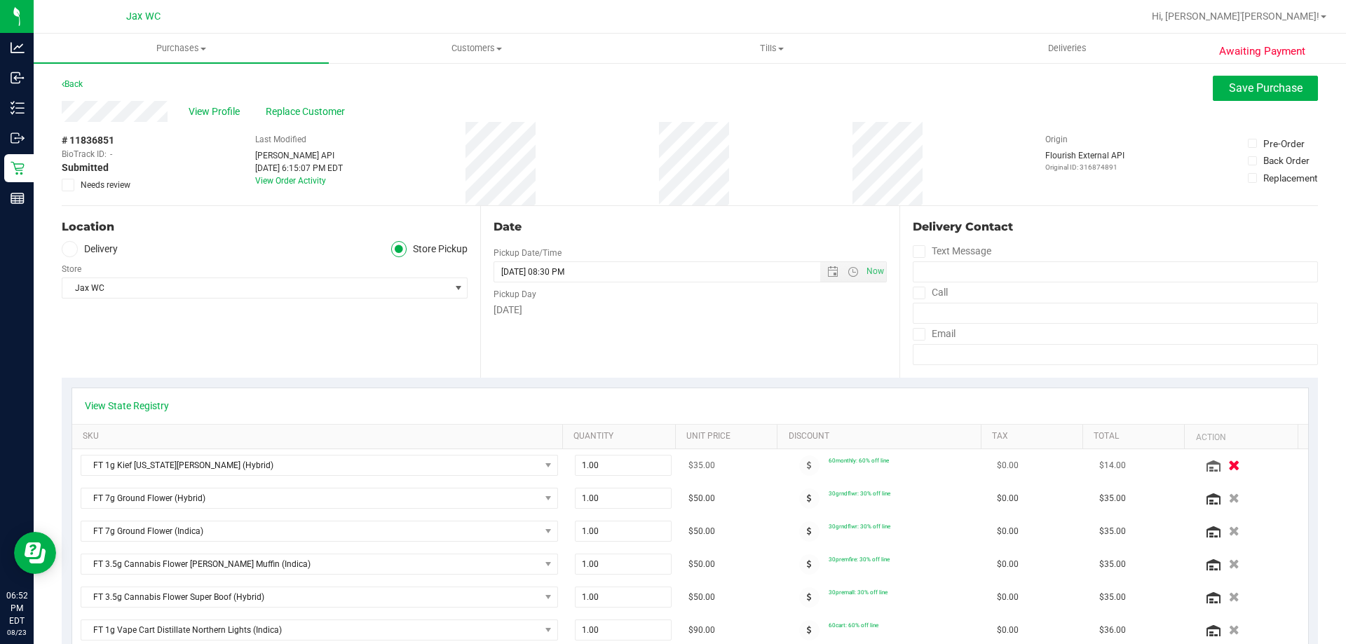
click at [1228, 470] on icon "button" at bounding box center [1234, 466] width 12 height 11
click at [139, 409] on link "View State Registry" at bounding box center [127, 406] width 84 height 14
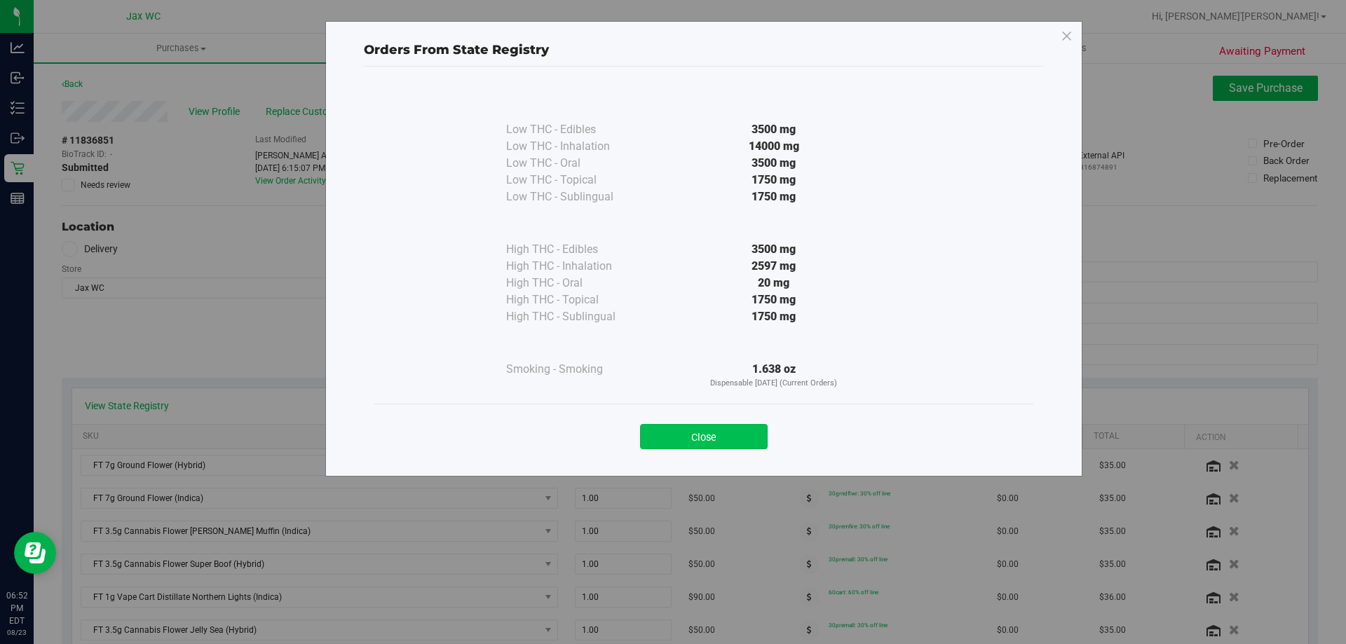
click at [743, 435] on button "Close" at bounding box center [704, 436] width 128 height 25
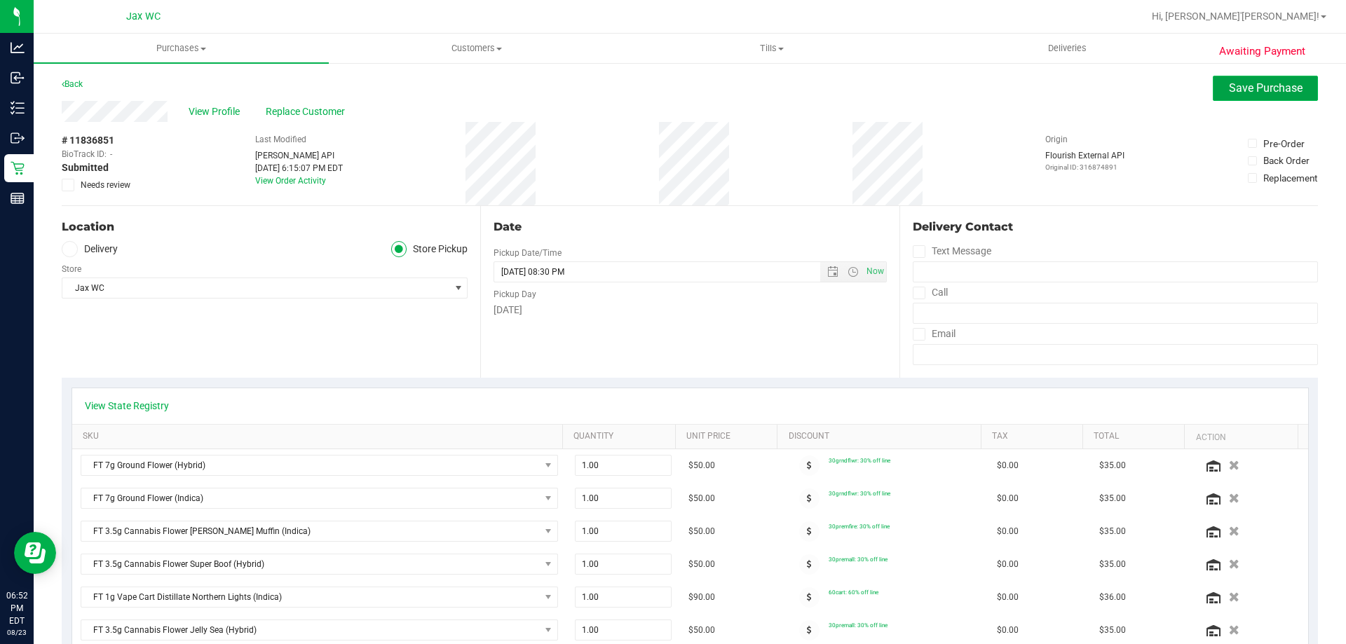
click at [1235, 81] on span "Save Purchase" at bounding box center [1266, 87] width 74 height 13
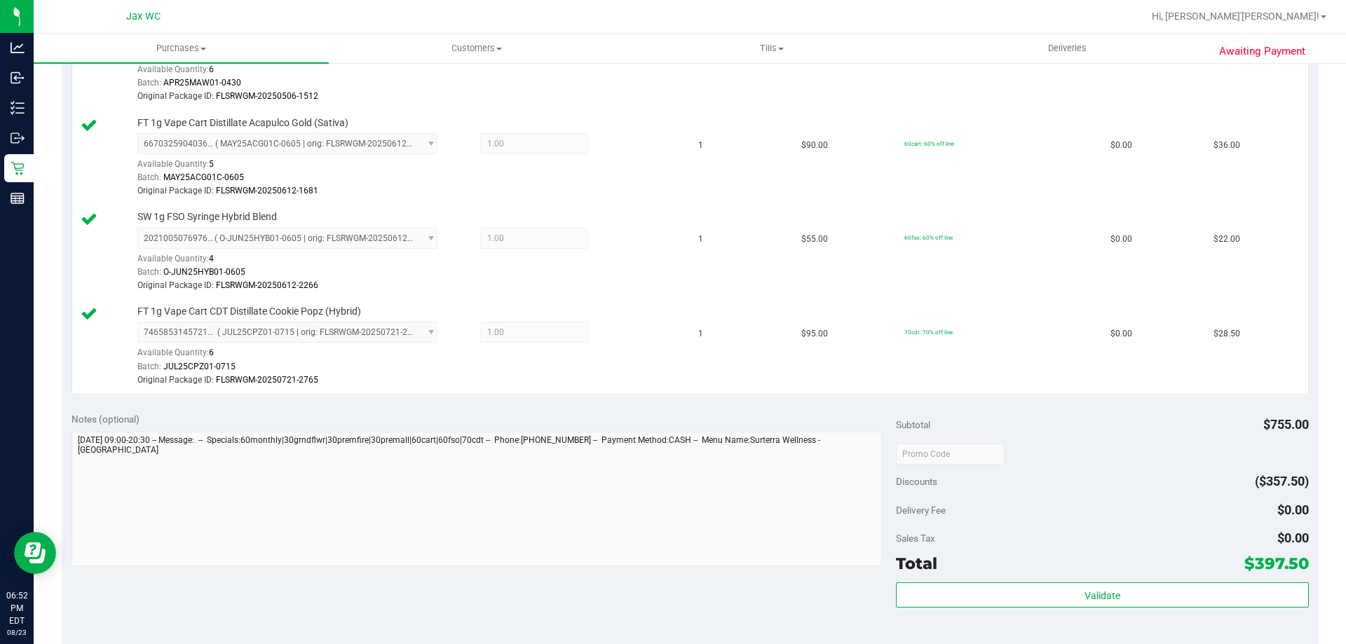
scroll to position [1402, 0]
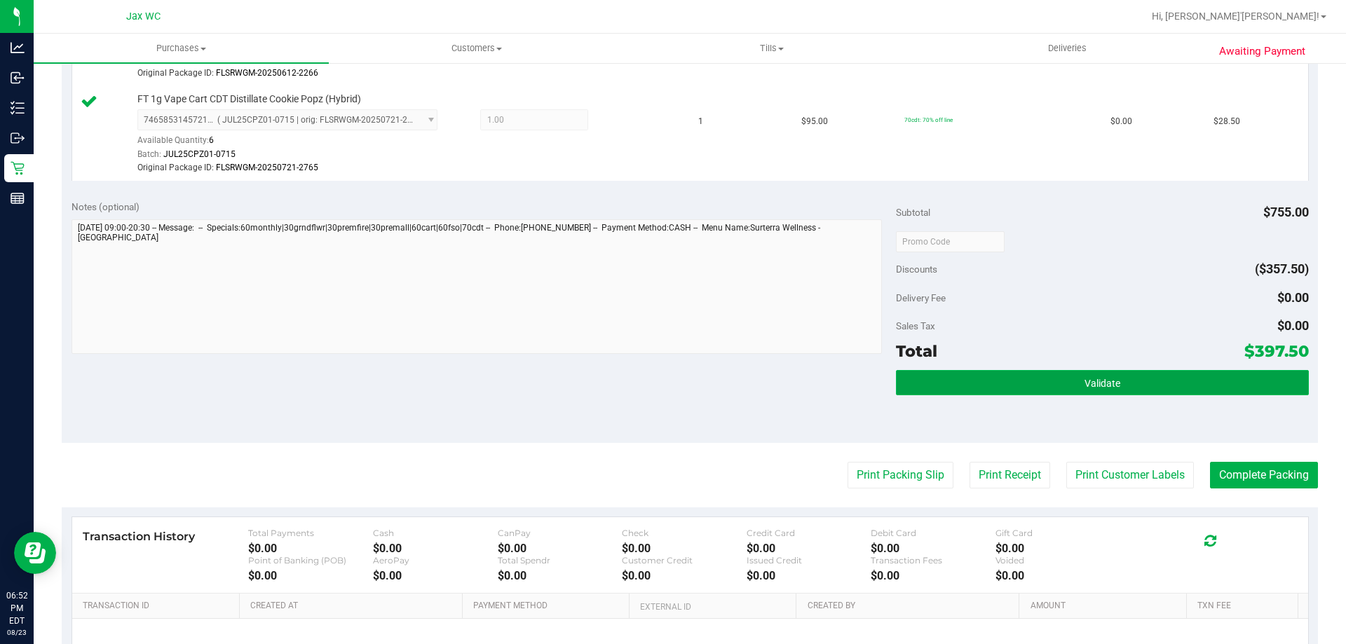
click at [1072, 385] on button "Validate" at bounding box center [1102, 382] width 412 height 25
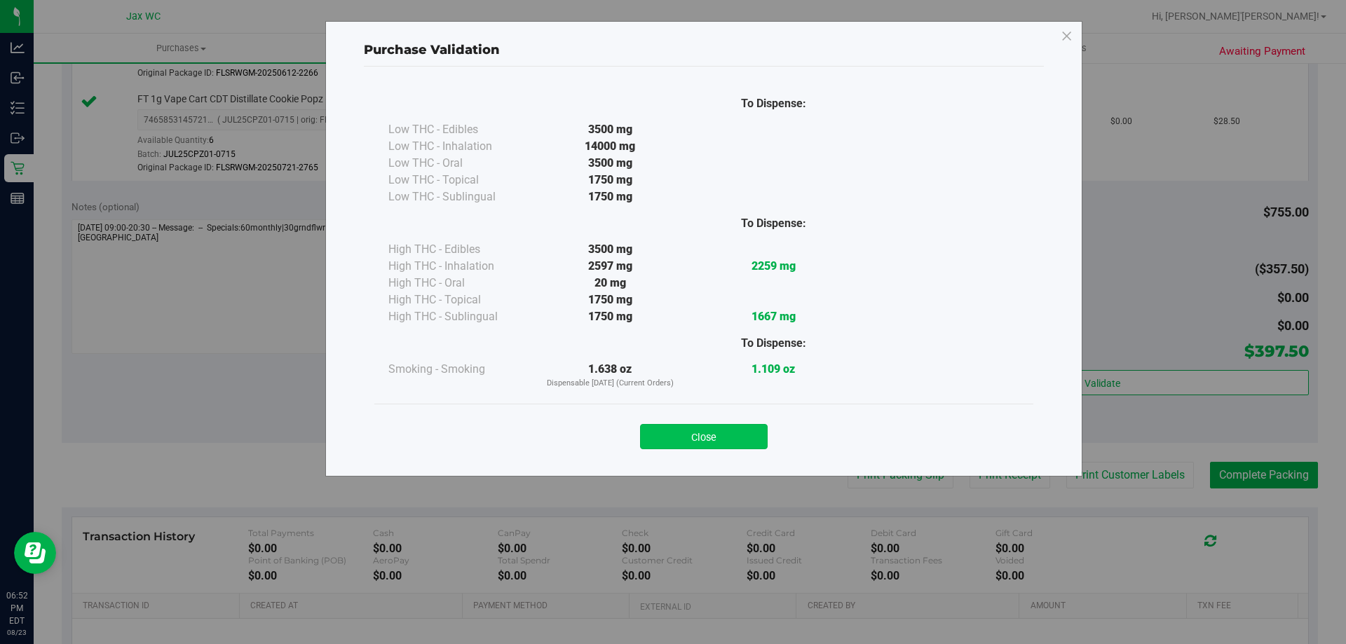
click at [730, 432] on button "Close" at bounding box center [704, 436] width 128 height 25
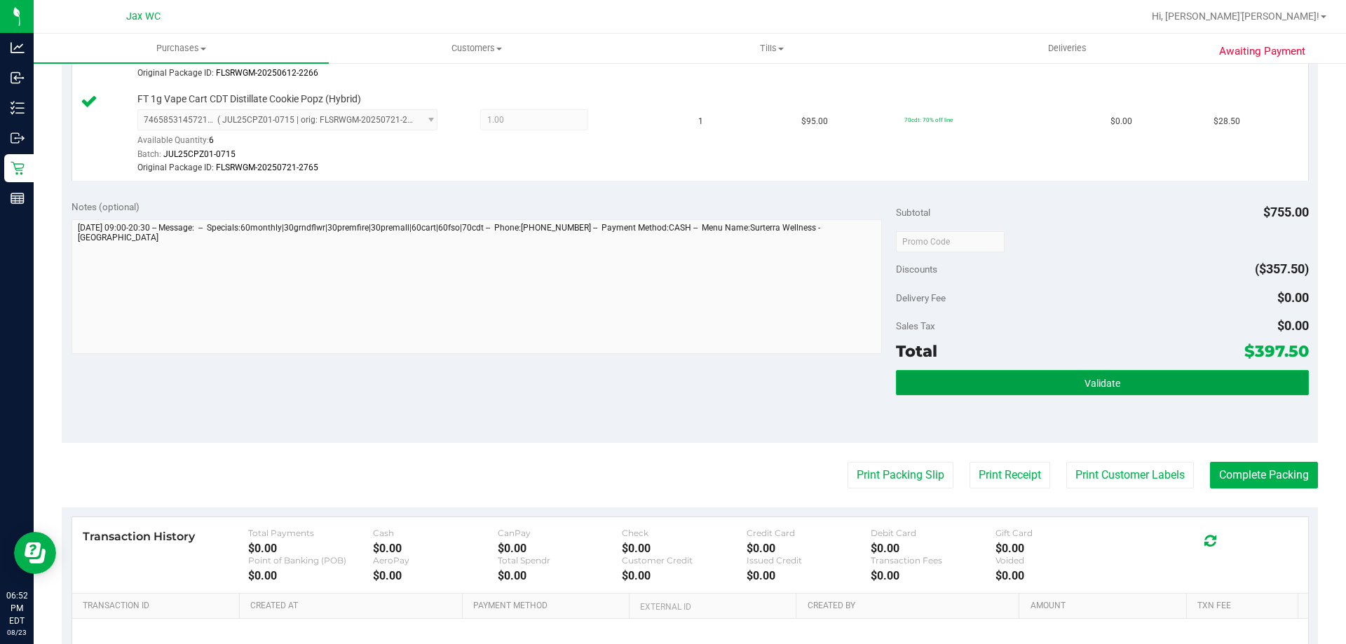
click at [1157, 385] on button "Validate" at bounding box center [1102, 382] width 412 height 25
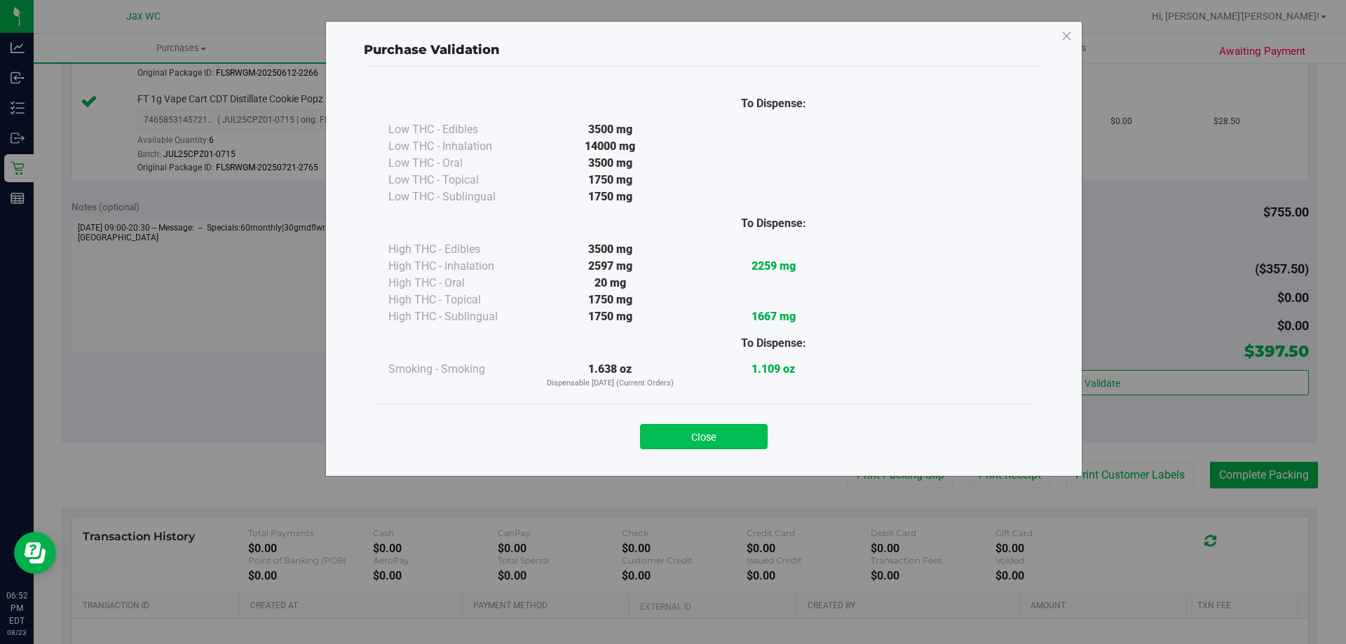
click at [732, 431] on button "Close" at bounding box center [704, 436] width 128 height 25
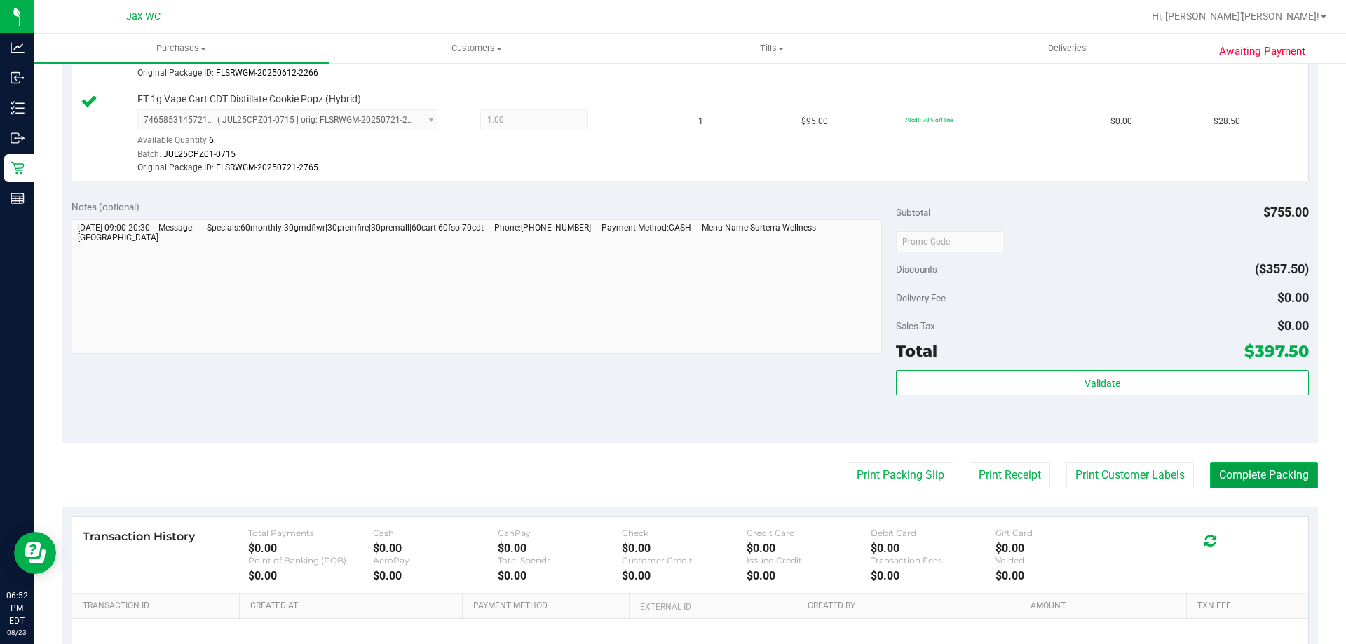
click at [1258, 475] on button "Complete Packing" at bounding box center [1264, 475] width 108 height 27
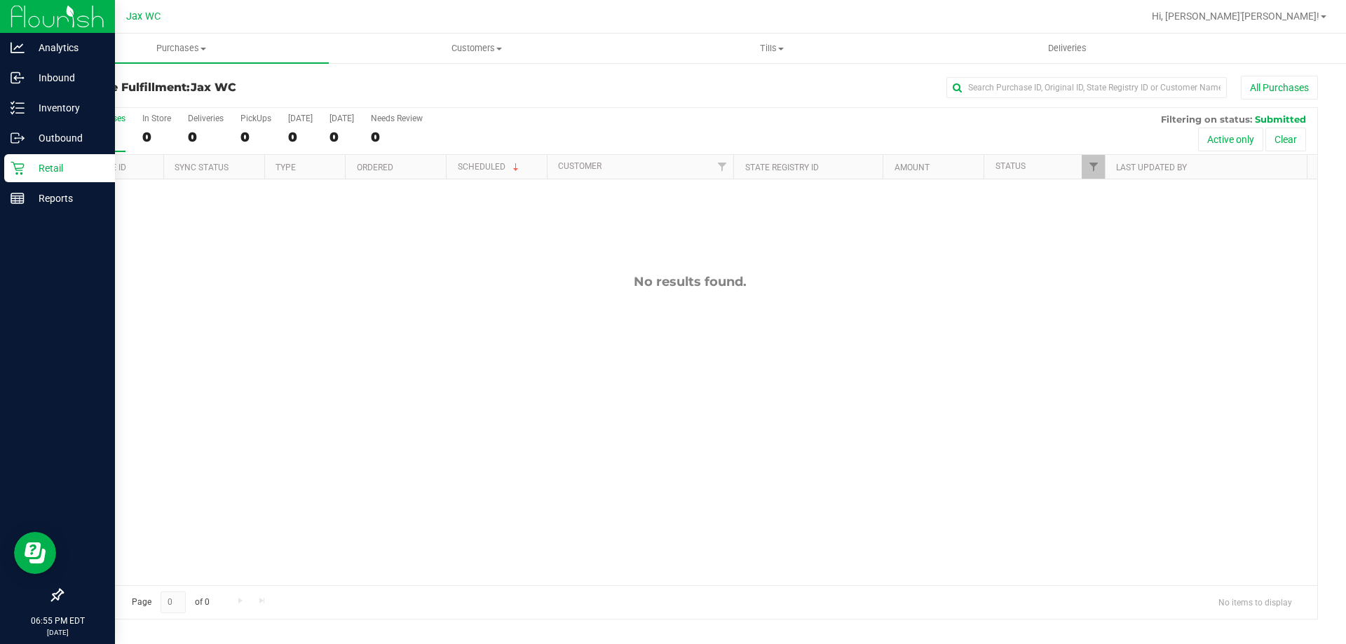
click at [18, 164] on icon at bounding box center [17, 168] width 13 height 13
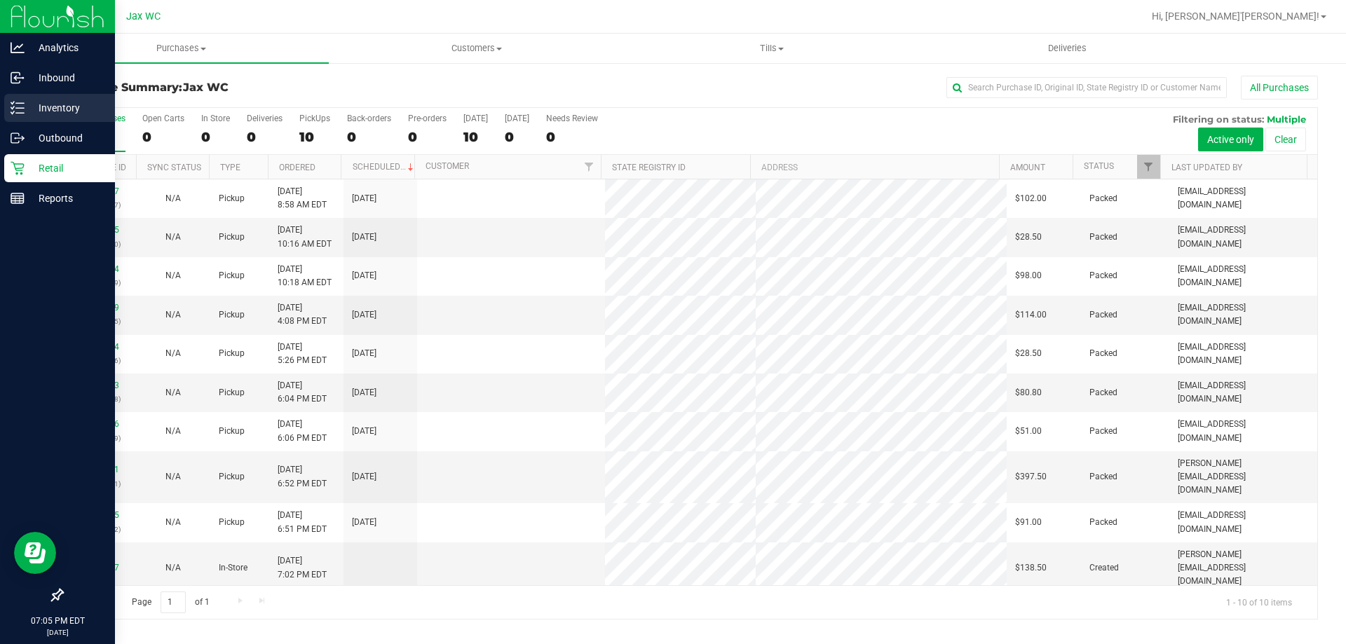
click at [39, 111] on p "Inventory" at bounding box center [67, 108] width 84 height 17
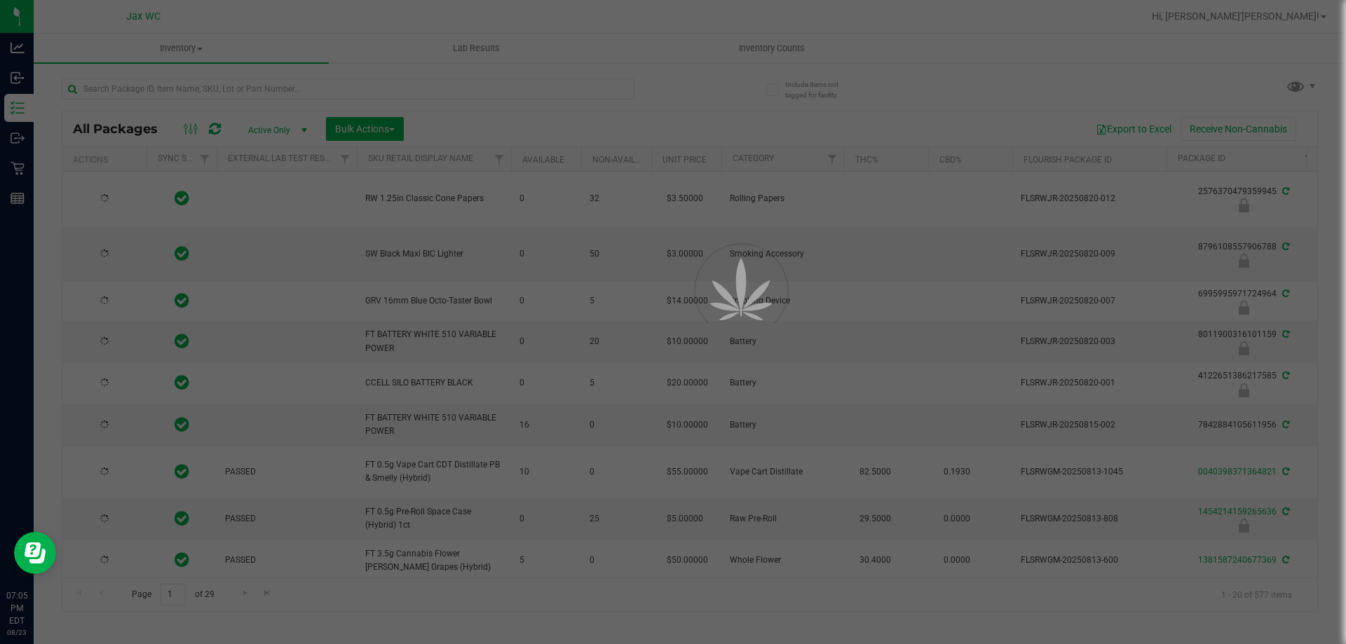
click at [118, 90] on div at bounding box center [673, 322] width 1346 height 644
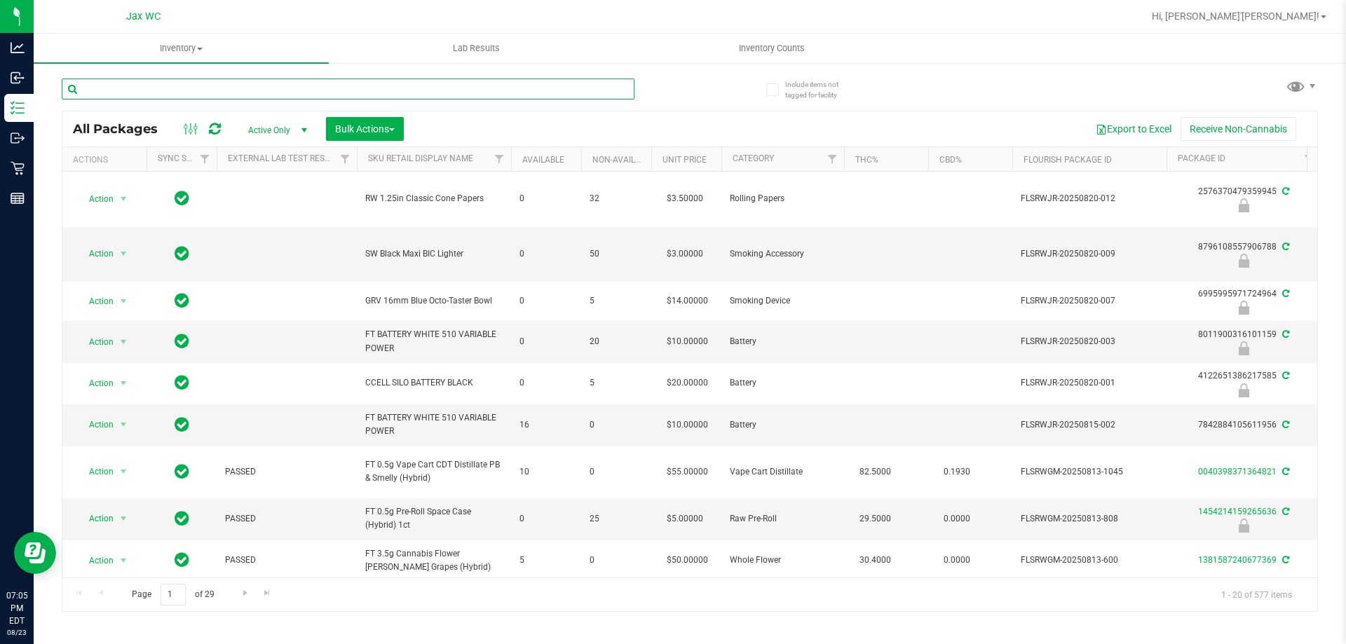
click at [118, 90] on input "text" at bounding box center [348, 89] width 573 height 21
type input "ckz"
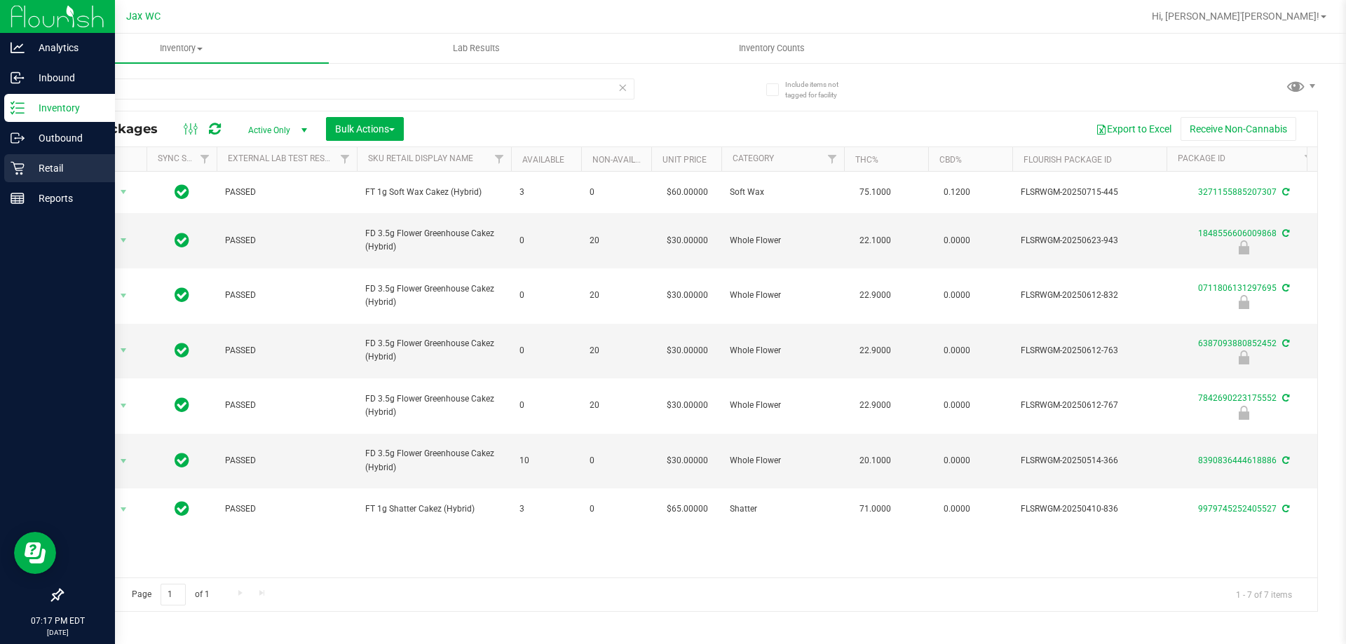
click at [36, 164] on p "Retail" at bounding box center [67, 168] width 84 height 17
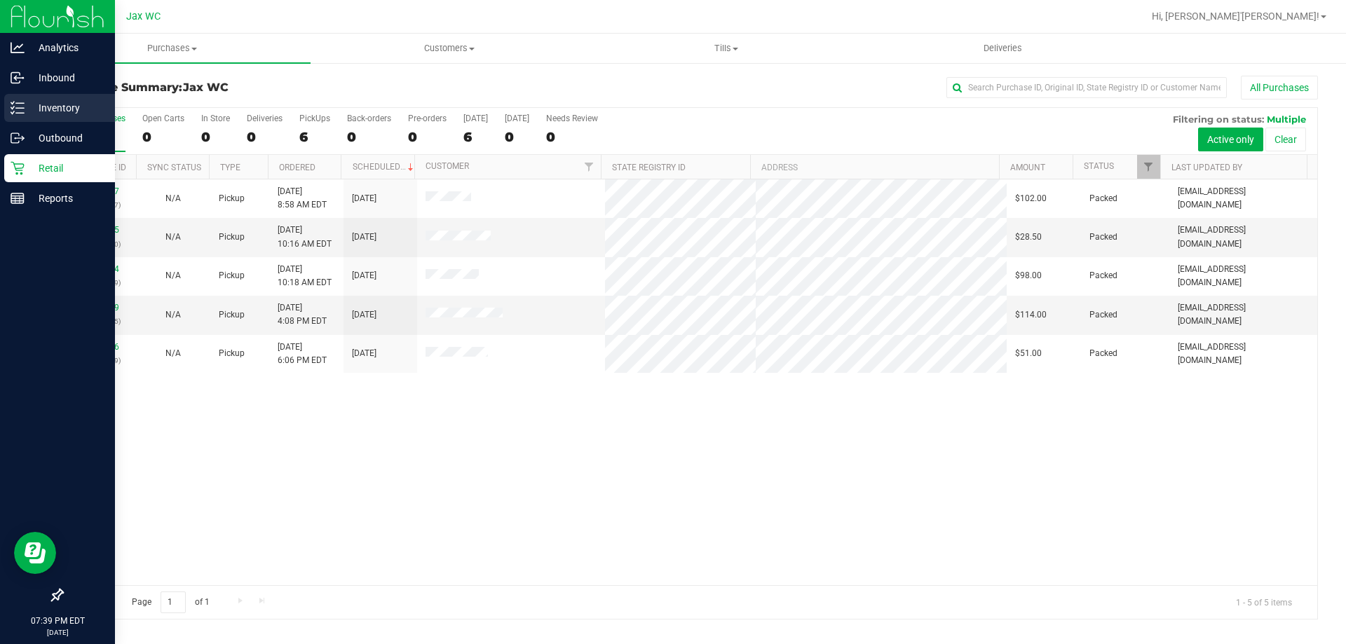
click at [56, 102] on p "Inventory" at bounding box center [67, 108] width 84 height 17
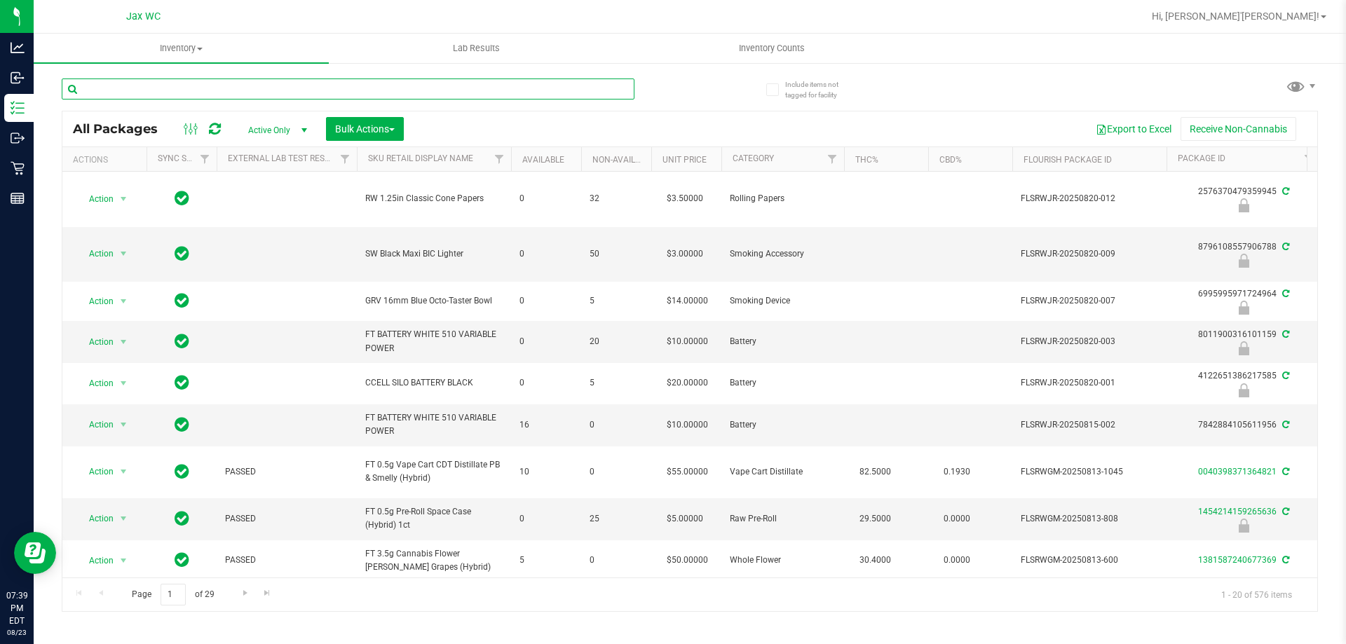
click at [248, 86] on input "text" at bounding box center [348, 89] width 573 height 21
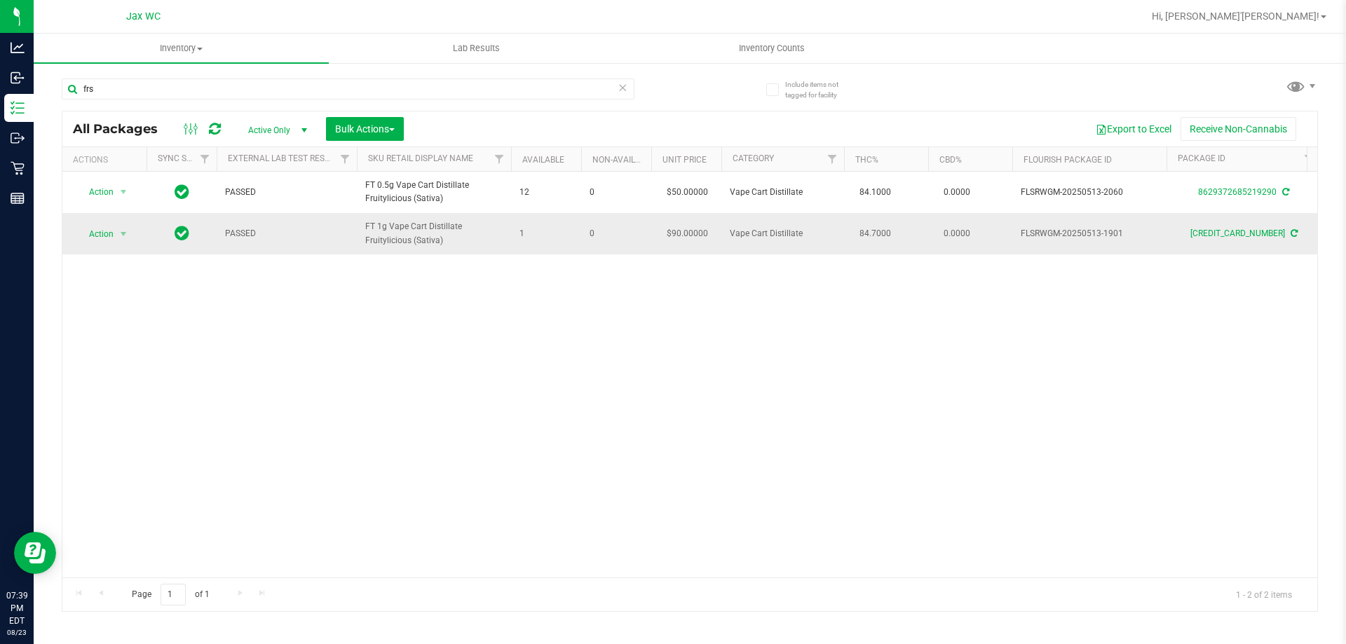
click at [135, 233] on div "Action Action Adjust qty Create package Edit attributes Global inventory Locate…" at bounding box center [104, 234] width 67 height 20
click at [128, 234] on span "select" at bounding box center [123, 234] width 11 height 11
click at [148, 411] on li "Print package label" at bounding box center [131, 403] width 109 height 21
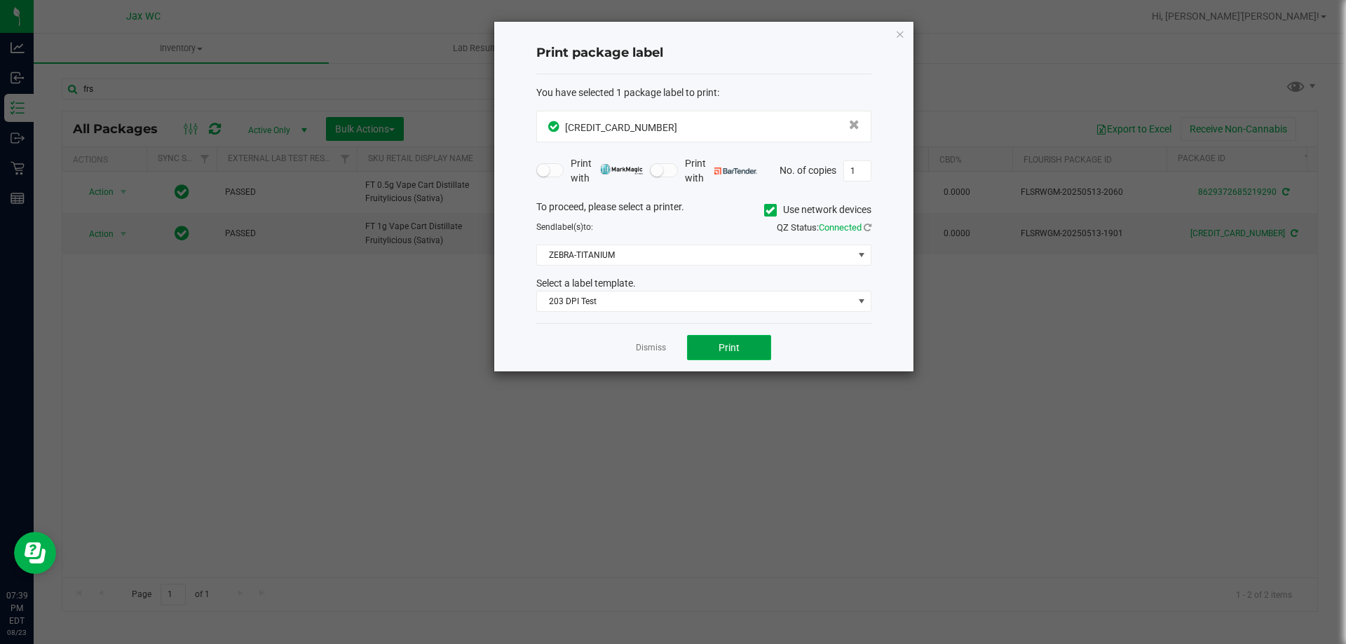
click at [730, 342] on span "Print" at bounding box center [728, 347] width 21 height 11
click at [900, 29] on icon "button" at bounding box center [900, 33] width 10 height 17
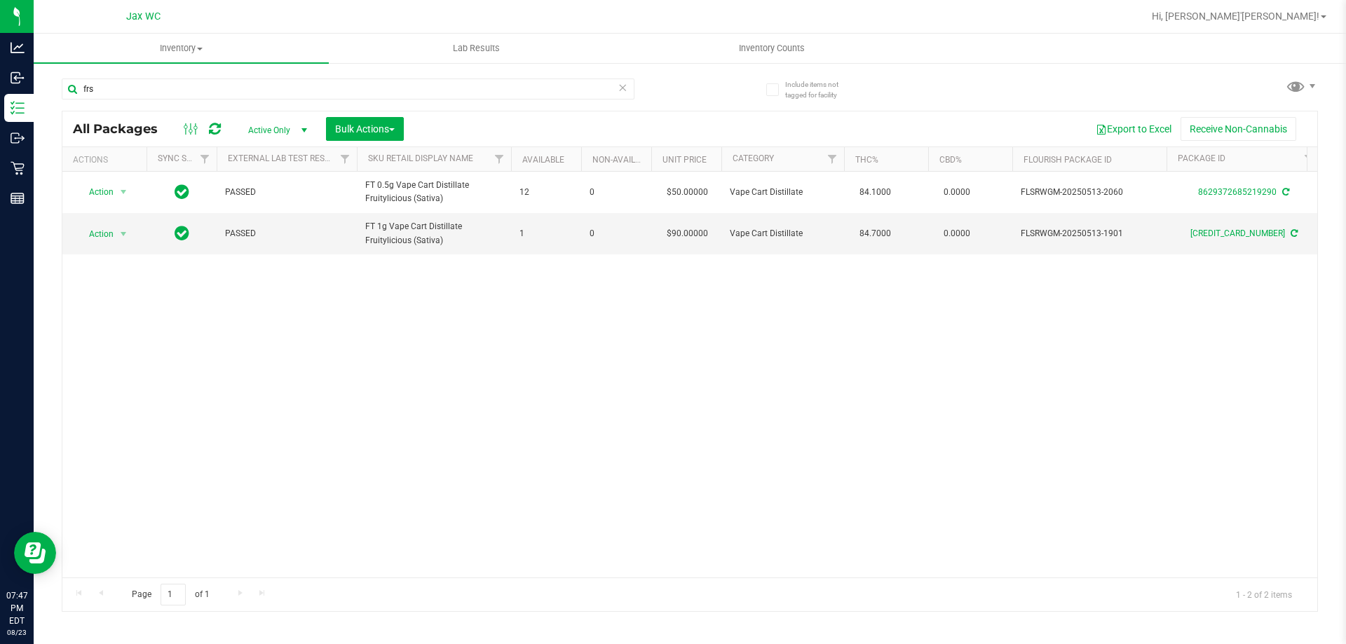
click at [304, 77] on div "frs" at bounding box center [376, 88] width 628 height 45
click at [304, 79] on div "frs" at bounding box center [376, 88] width 628 height 45
click at [302, 87] on input "frs" at bounding box center [348, 89] width 573 height 21
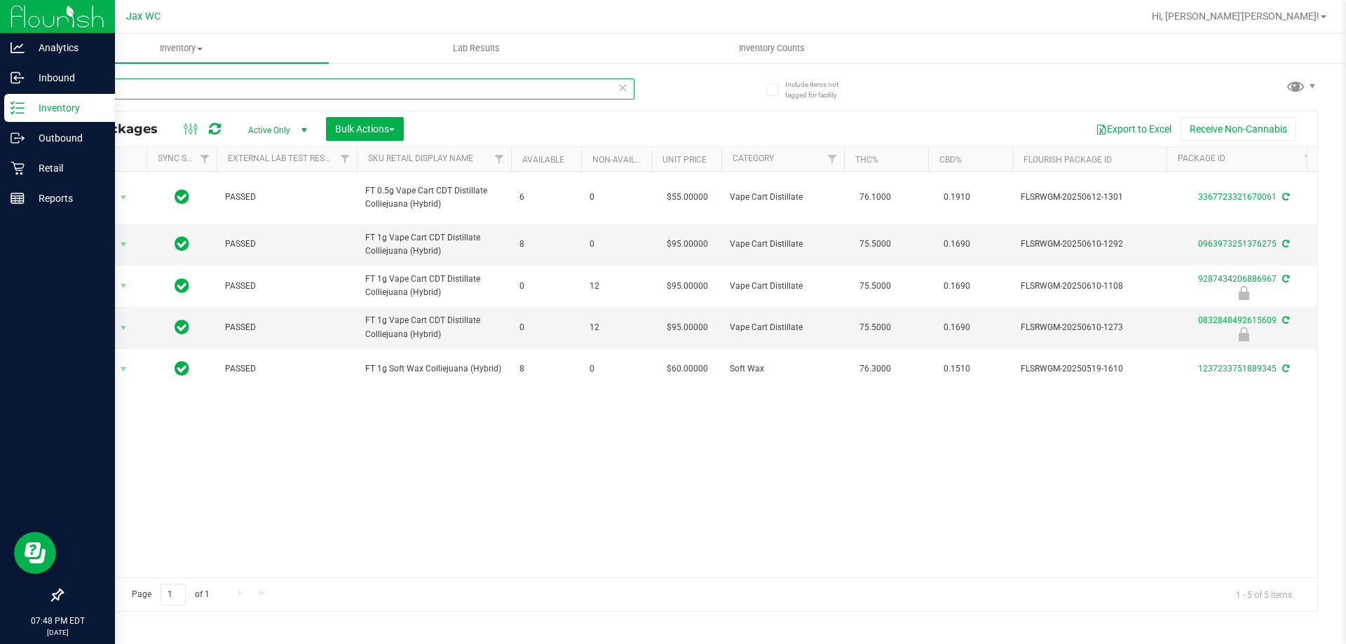
type input "cja"
click at [48, 176] on p "Retail" at bounding box center [67, 168] width 84 height 17
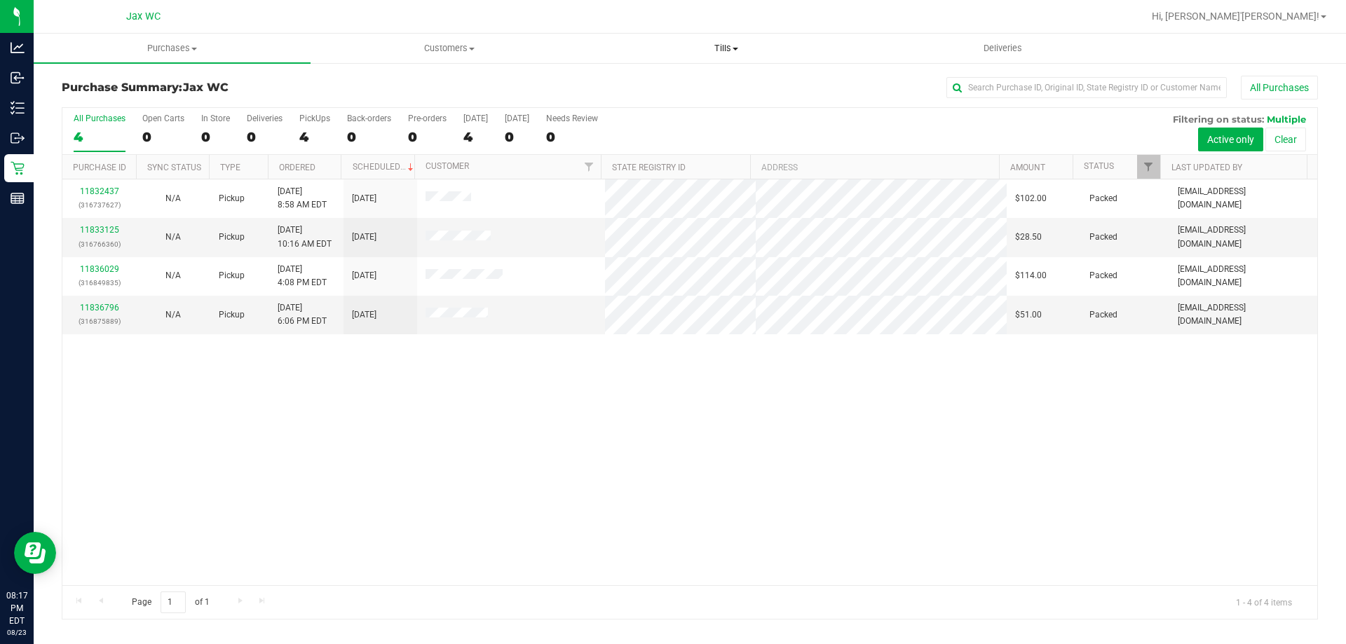
click at [723, 55] on uib-tab-heading "Tills Manage tills Reconcile e-payments" at bounding box center [725, 48] width 275 height 28
click at [646, 86] on span "Manage tills" at bounding box center [634, 85] width 95 height 12
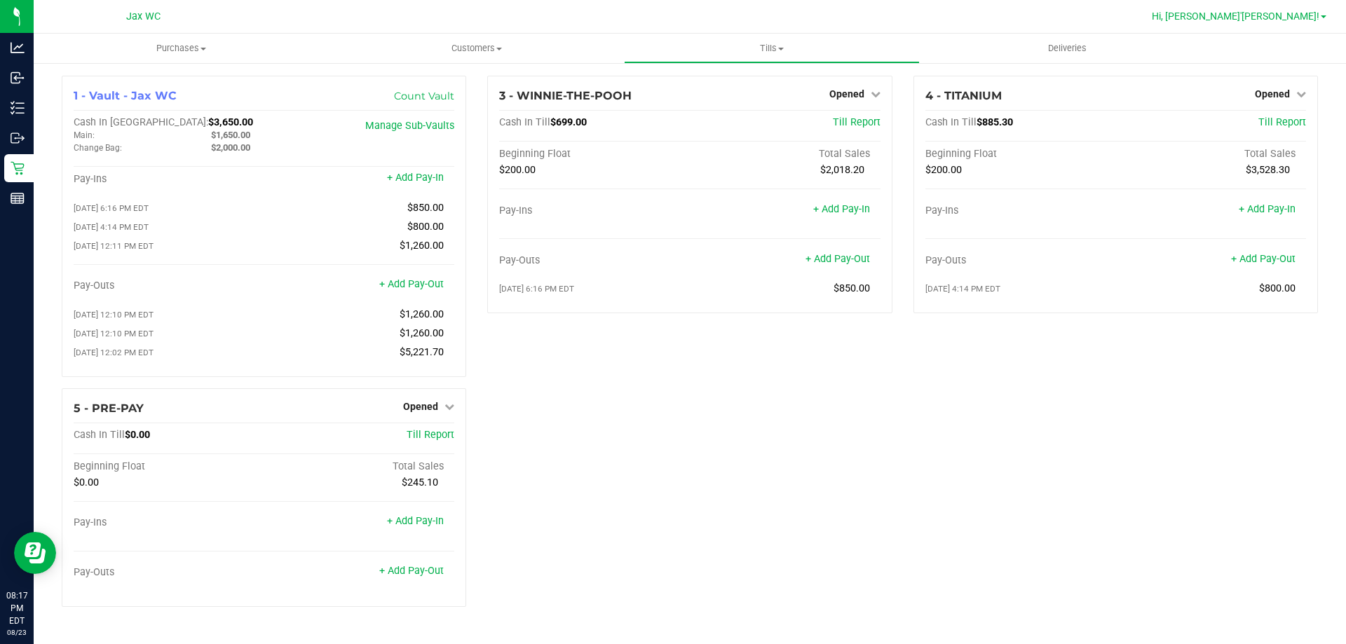
click at [1316, 17] on span "Hi, [PERSON_NAME]'[PERSON_NAME]!" at bounding box center [1236, 16] width 168 height 11
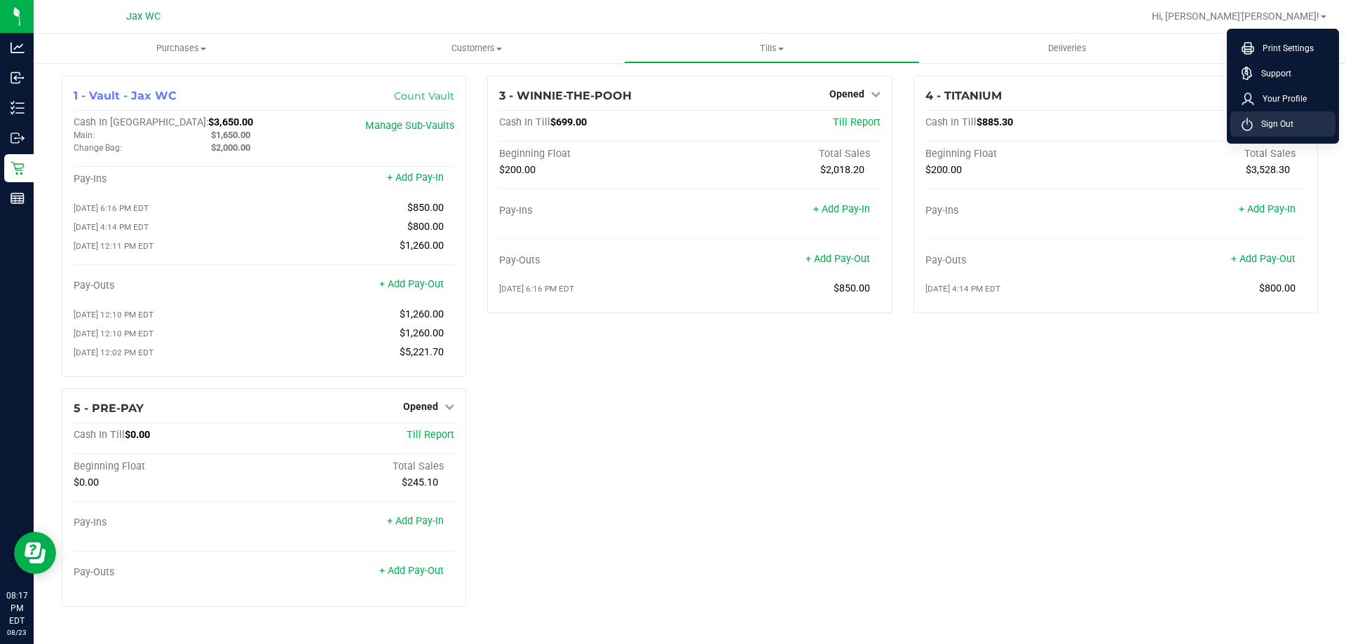
click at [1274, 132] on li "Sign Out" at bounding box center [1282, 123] width 105 height 25
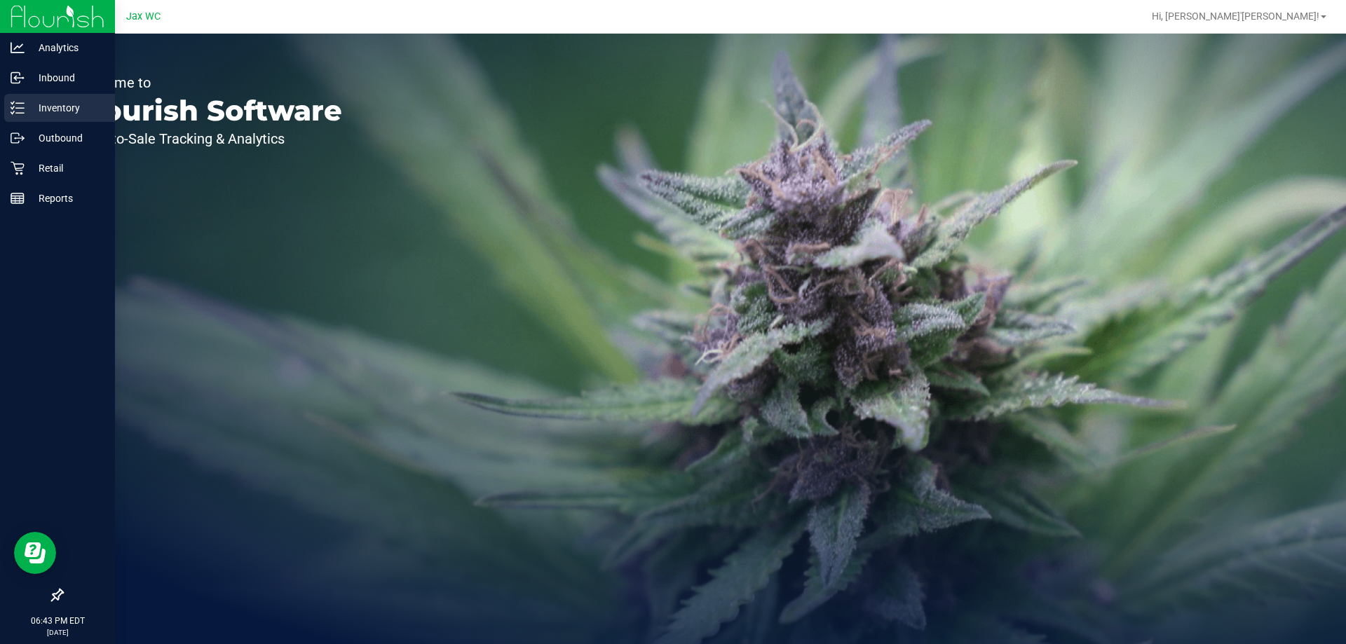
click at [13, 111] on icon at bounding box center [18, 108] width 14 height 14
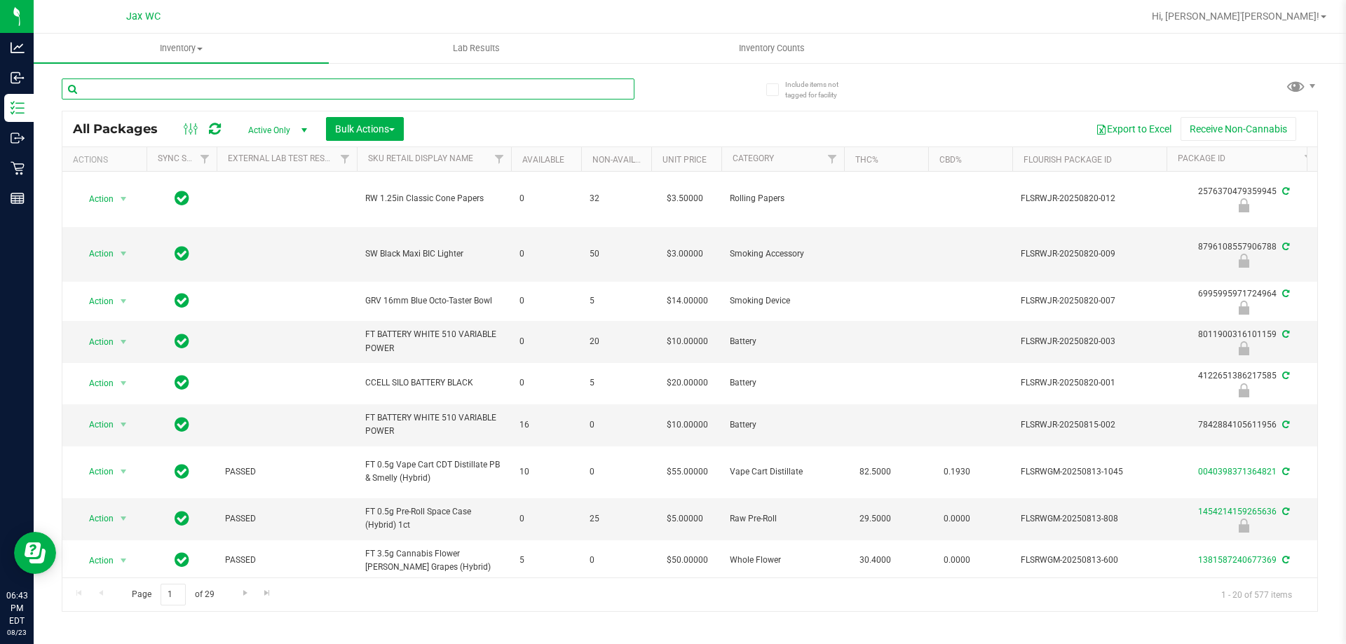
click at [202, 93] on input "text" at bounding box center [348, 89] width 573 height 21
type input "2181940898296008"
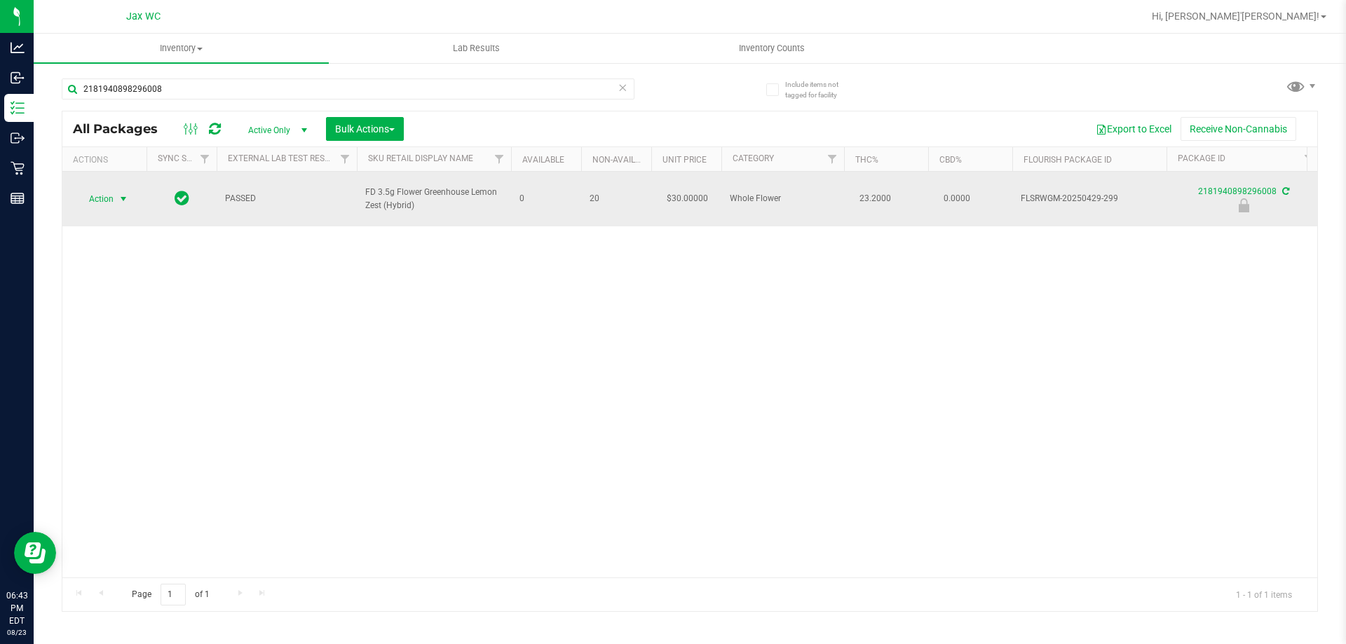
click at [117, 193] on span "select" at bounding box center [124, 199] width 18 height 20
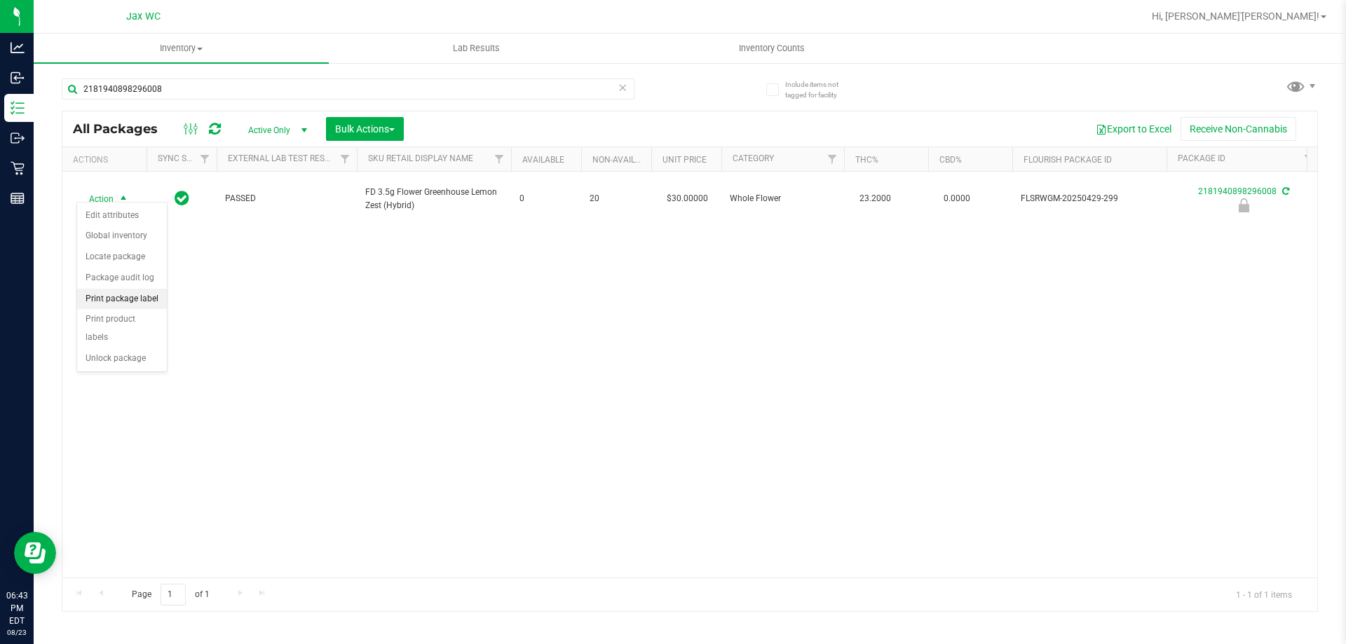
click at [138, 304] on li "Print package label" at bounding box center [122, 299] width 90 height 21
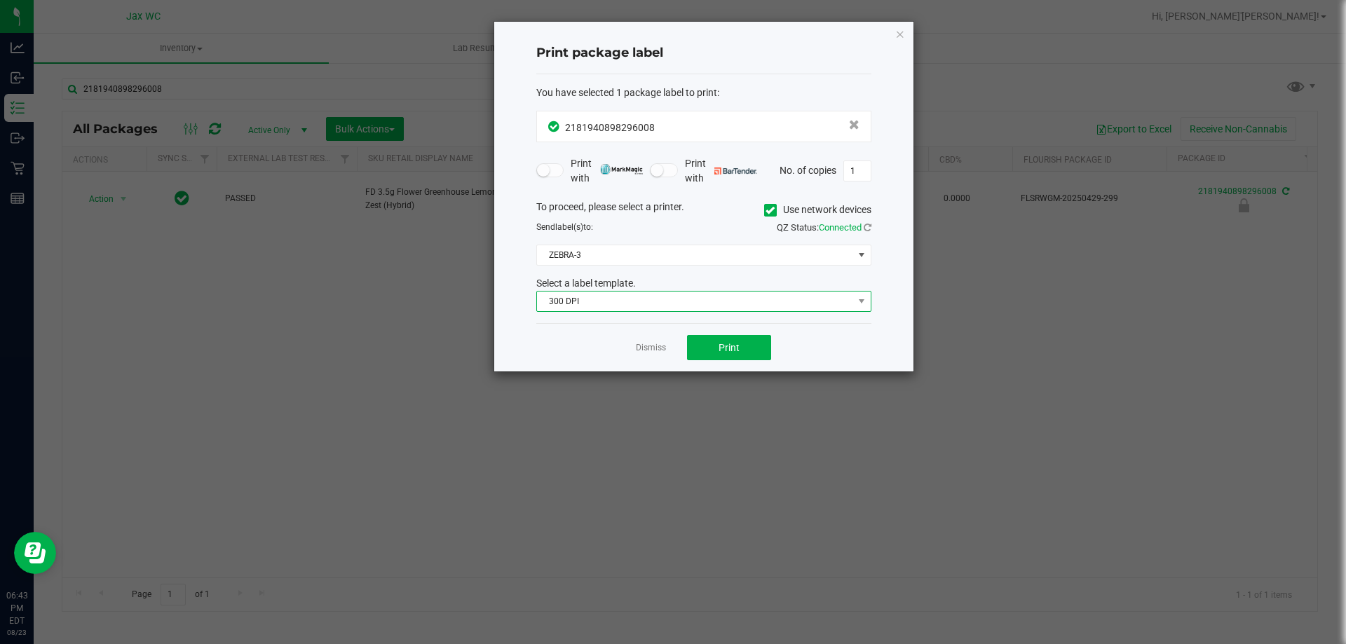
click at [678, 299] on span "300 DPI" at bounding box center [695, 302] width 316 height 20
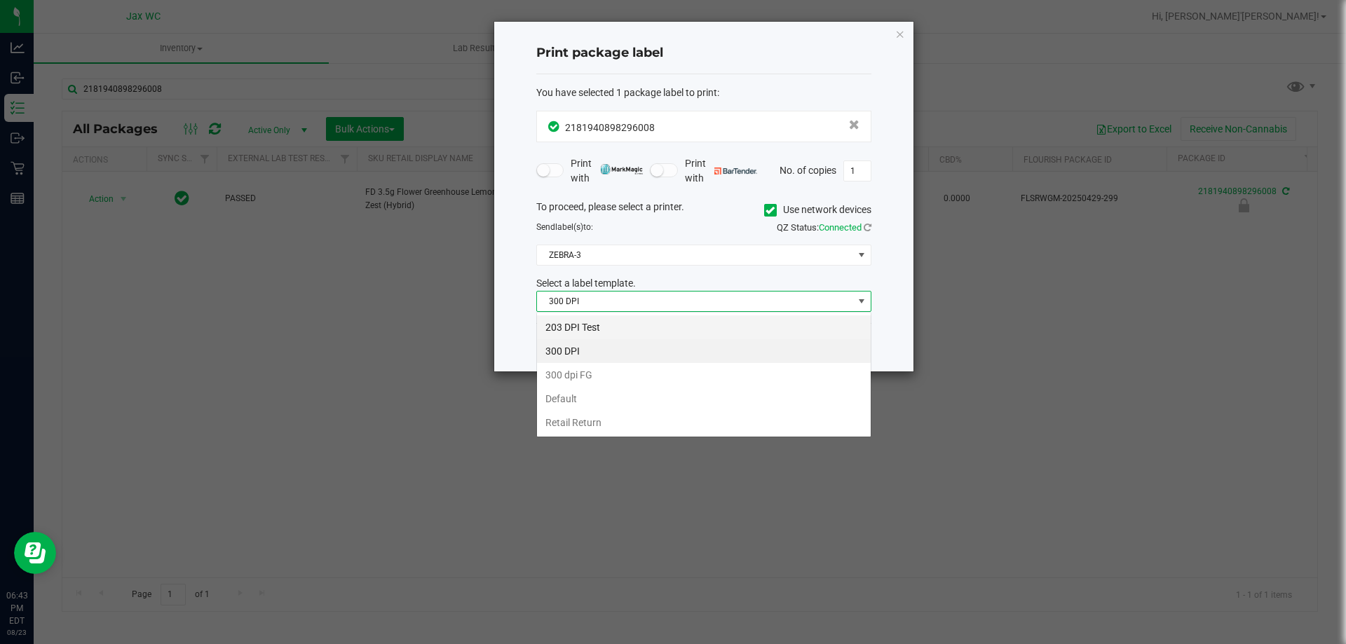
scroll to position [21, 335]
click at [626, 324] on li "203 DPI Test" at bounding box center [704, 327] width 334 height 24
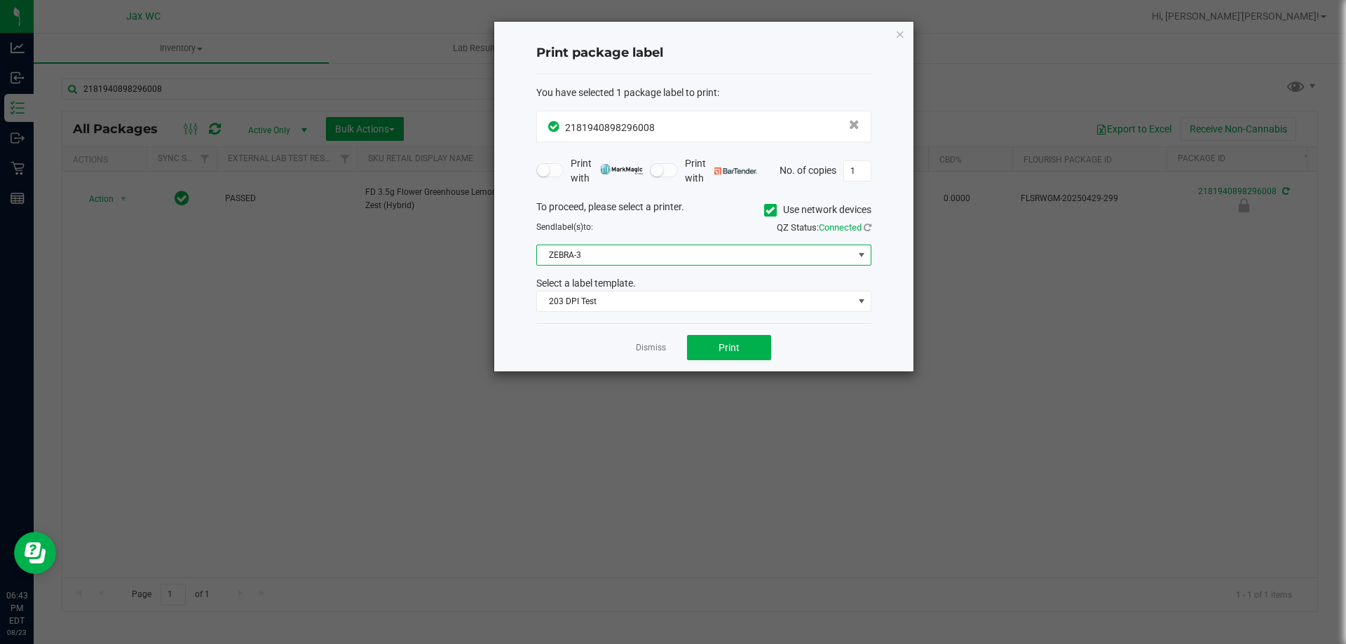
click at [631, 257] on span "ZEBRA-3" at bounding box center [695, 255] width 316 height 20
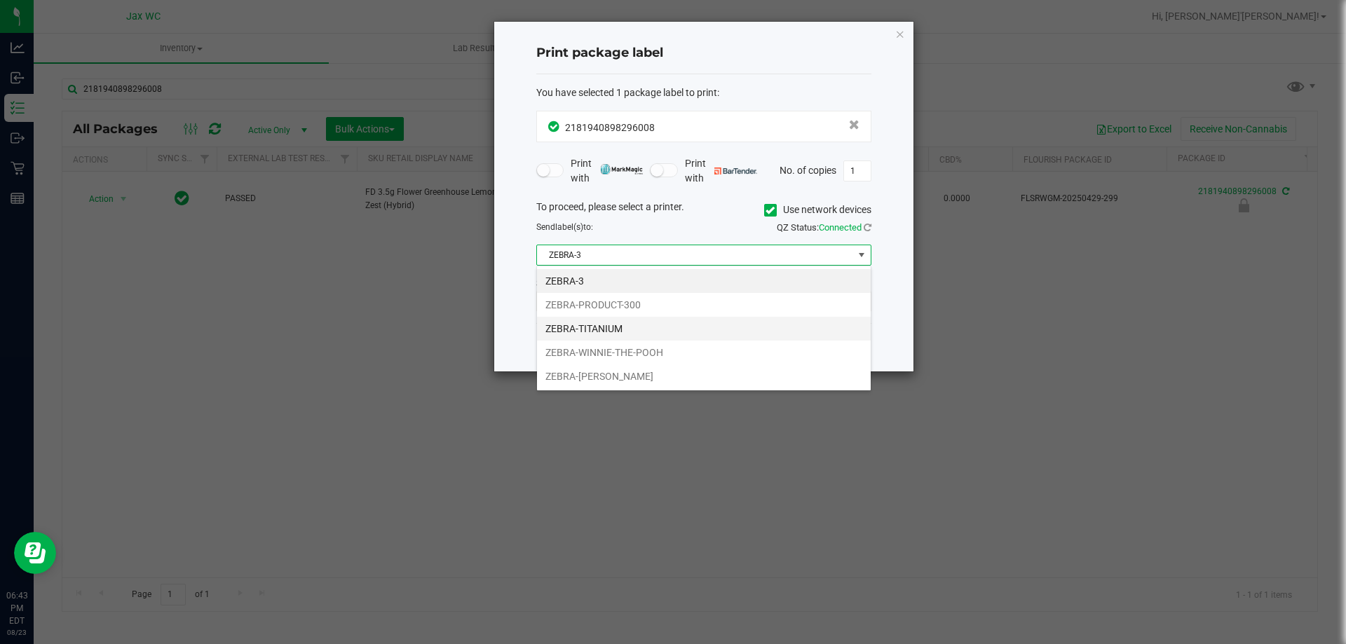
click at [643, 320] on li "ZEBRA-TITANIUM" at bounding box center [704, 329] width 334 height 24
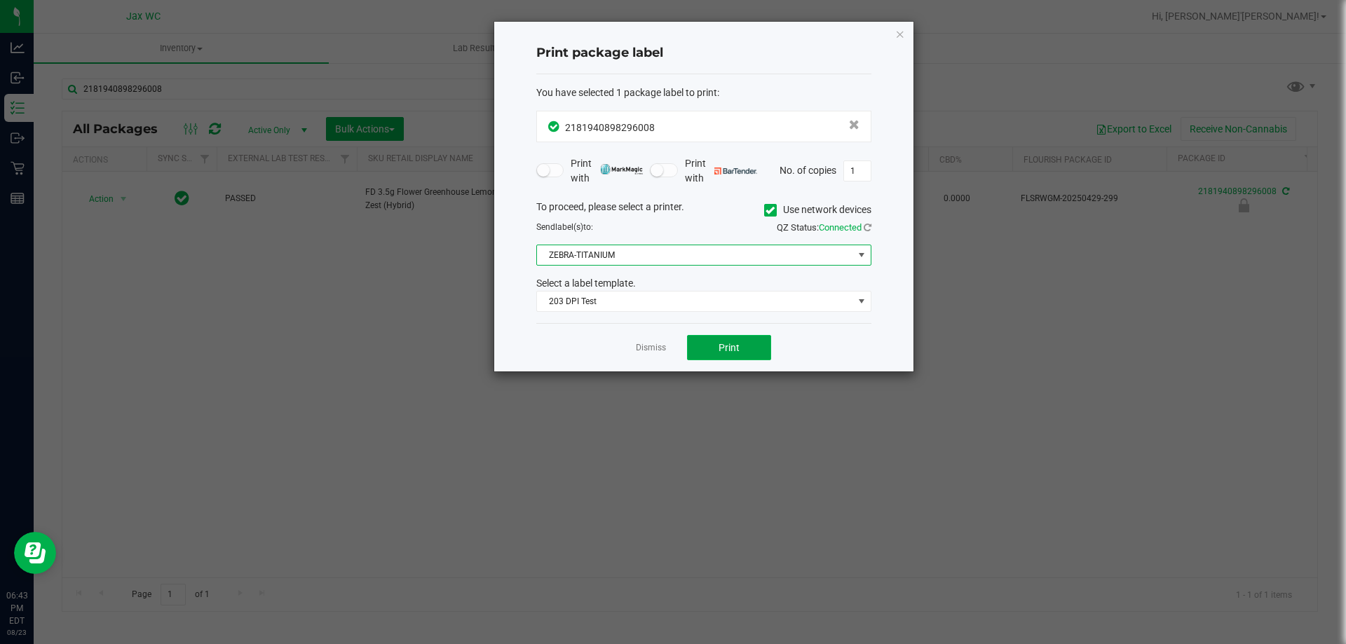
click at [742, 346] on button "Print" at bounding box center [729, 347] width 84 height 25
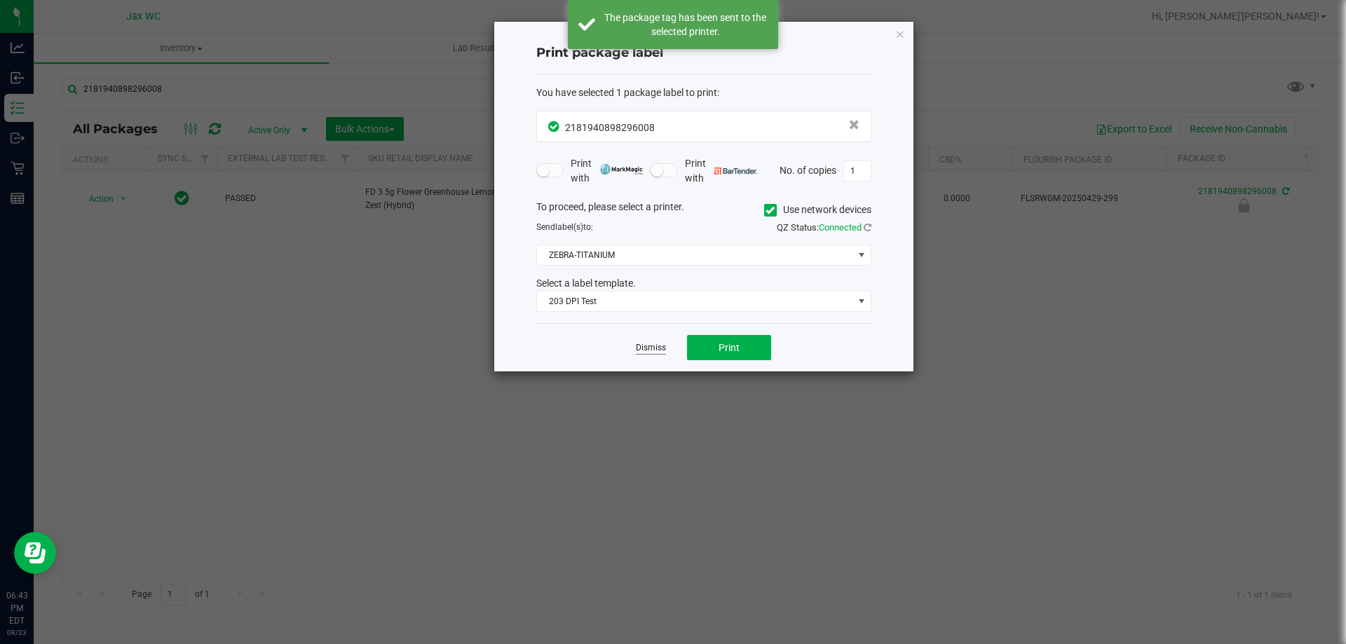
click at [656, 344] on link "Dismiss" at bounding box center [651, 348] width 30 height 12
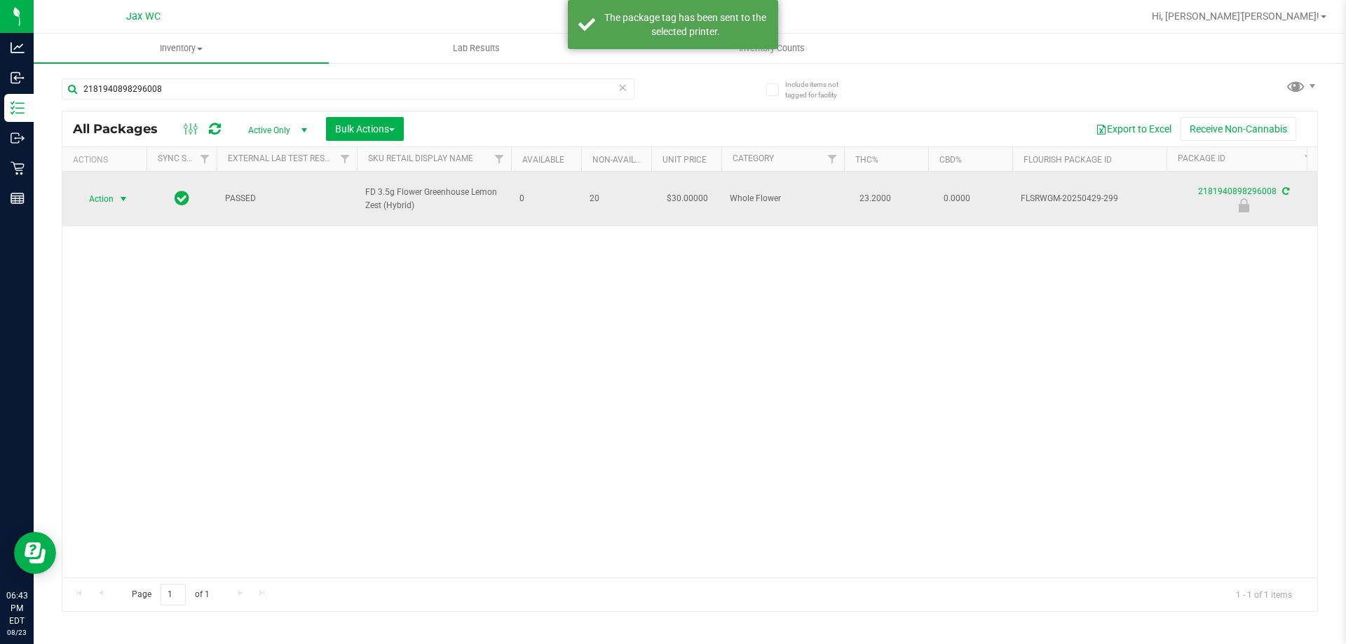
click at [93, 189] on span "Action" at bounding box center [95, 199] width 38 height 20
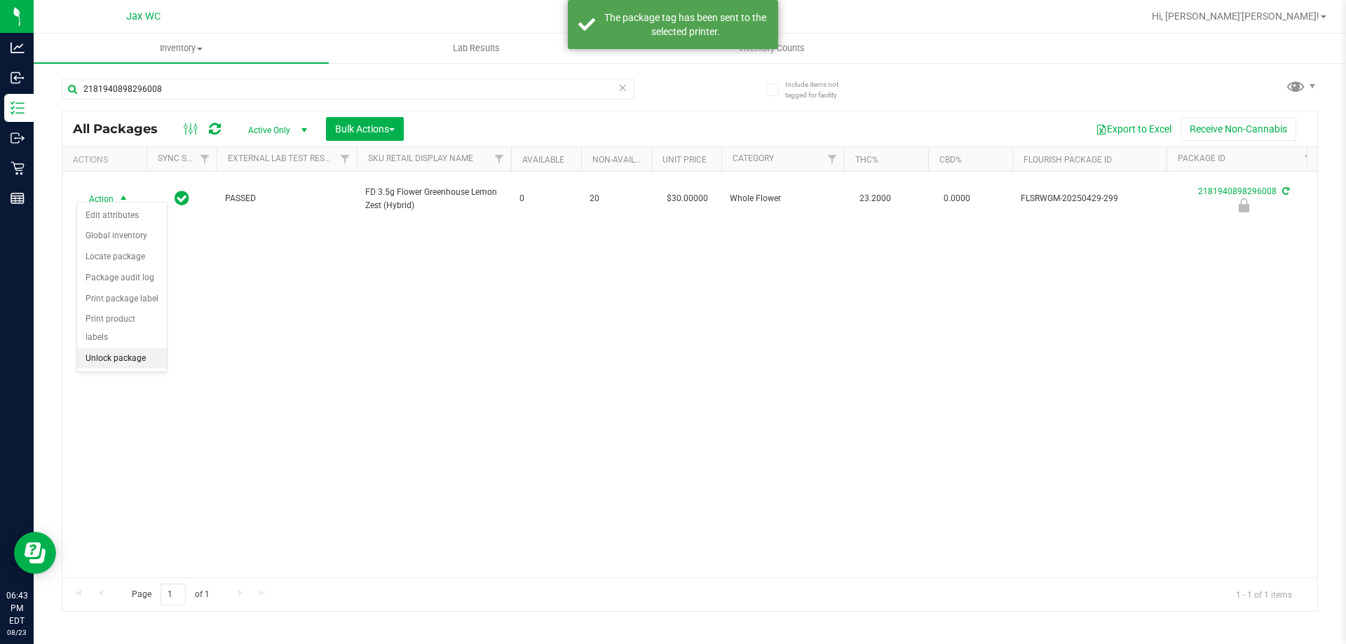
click at [136, 348] on li "Unlock package" at bounding box center [122, 358] width 90 height 21
